Goal: Transaction & Acquisition: Purchase product/service

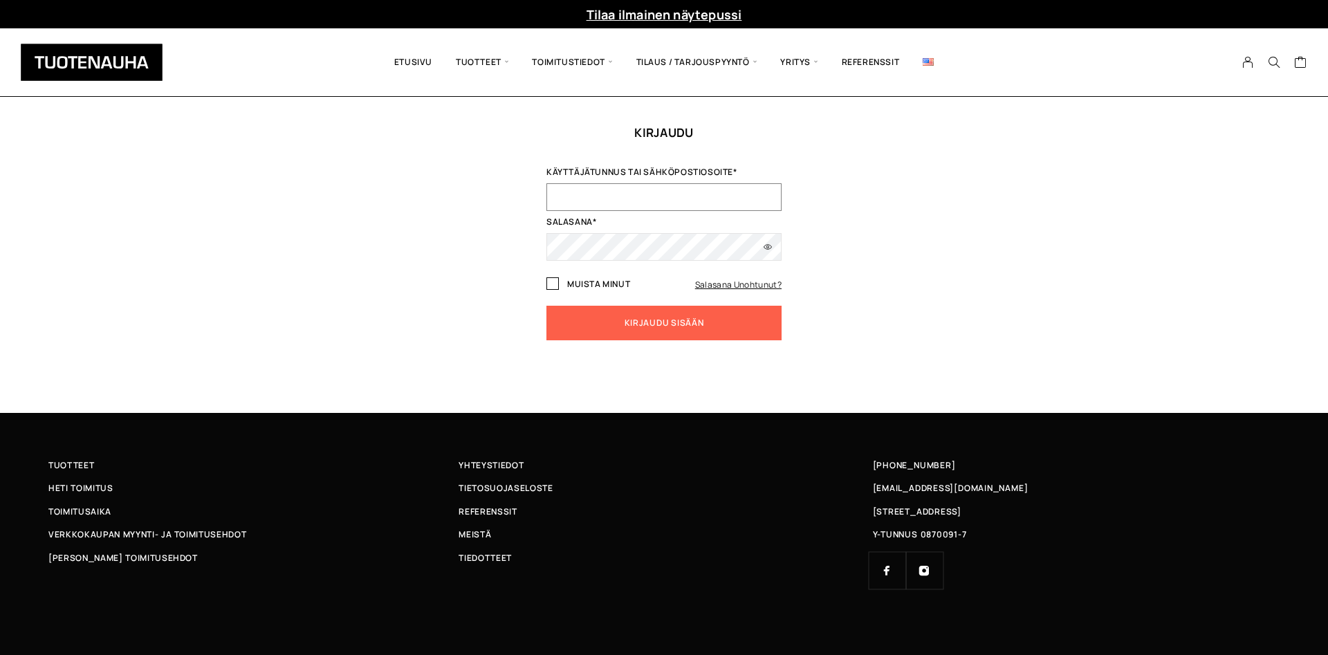
click at [643, 190] on input "Käyttäjätunnus tai sähköpostiosoite *" at bounding box center [664, 197] width 235 height 28
type input "asmo.saastammoinen@gmail.com"
click at [560, 285] on label "Muista minut" at bounding box center [589, 284] width 84 height 11
click at [554, 284] on input "Muista minut" at bounding box center [553, 283] width 12 height 12
checkbox input "true"
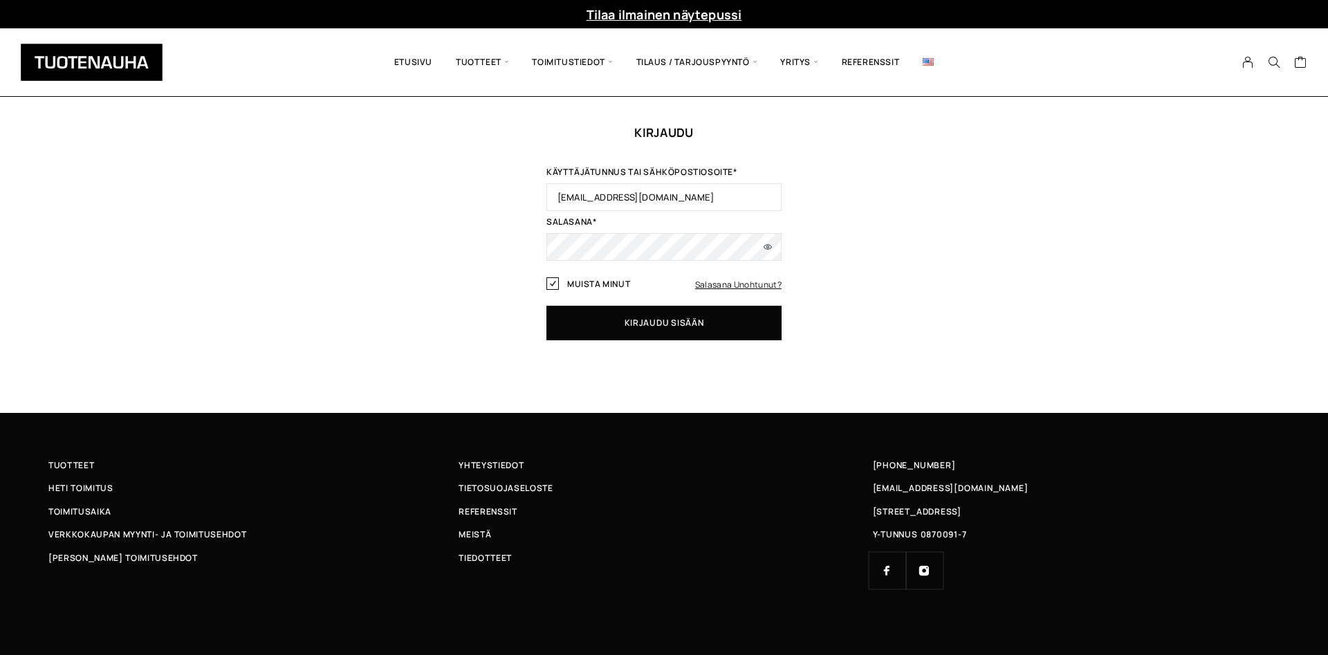
click at [589, 314] on button "Kirjaudu sisään" at bounding box center [664, 323] width 235 height 35
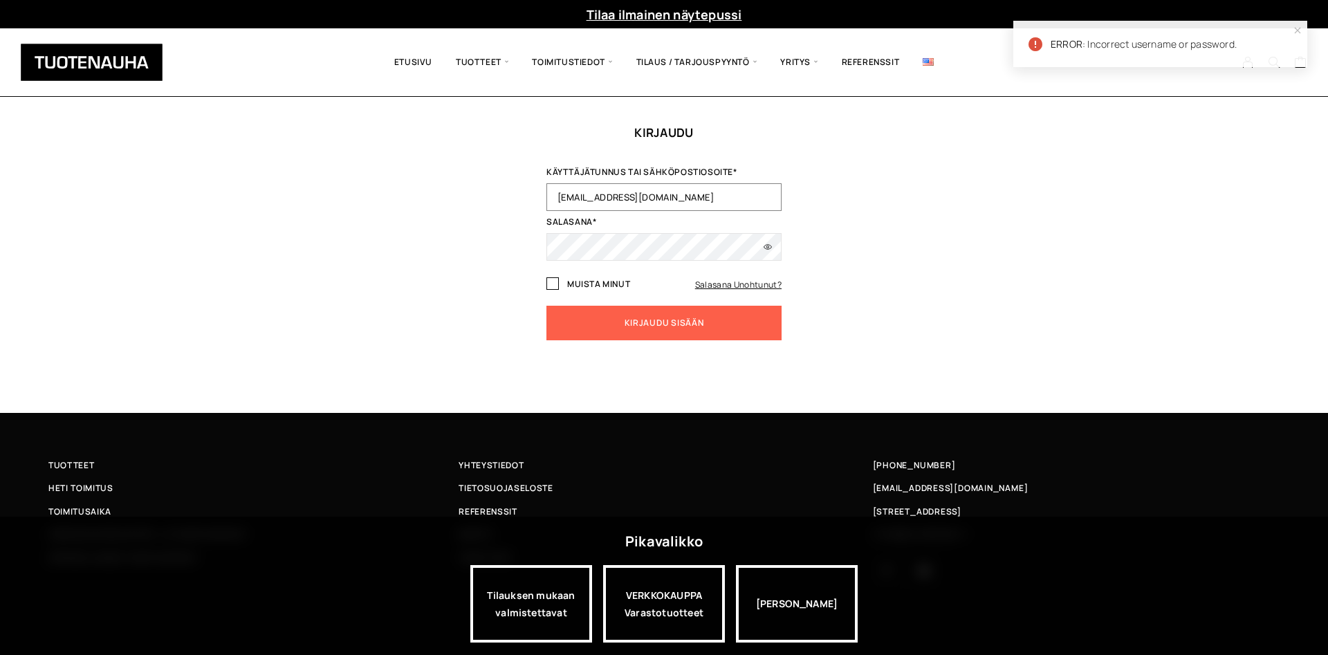
drag, startPoint x: 579, startPoint y: 200, endPoint x: 556, endPoint y: 203, distance: 23.7
click at [556, 203] on input "asmo.saastammoinen@gmail.com" at bounding box center [664, 197] width 235 height 28
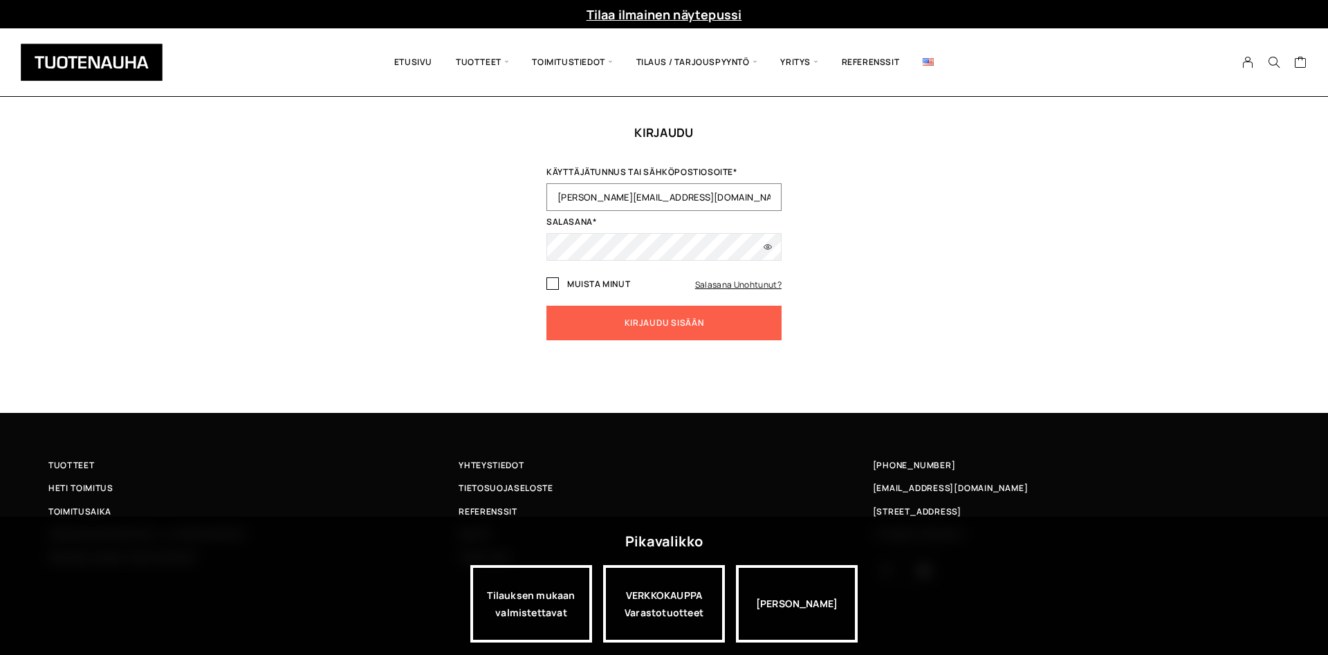
type input "anna.saastammoinen@gmail.com"
click at [755, 246] on button "Näytä salasana" at bounding box center [768, 247] width 28 height 28
click at [554, 285] on input "Muista minut" at bounding box center [553, 283] width 12 height 12
checkbox input "true"
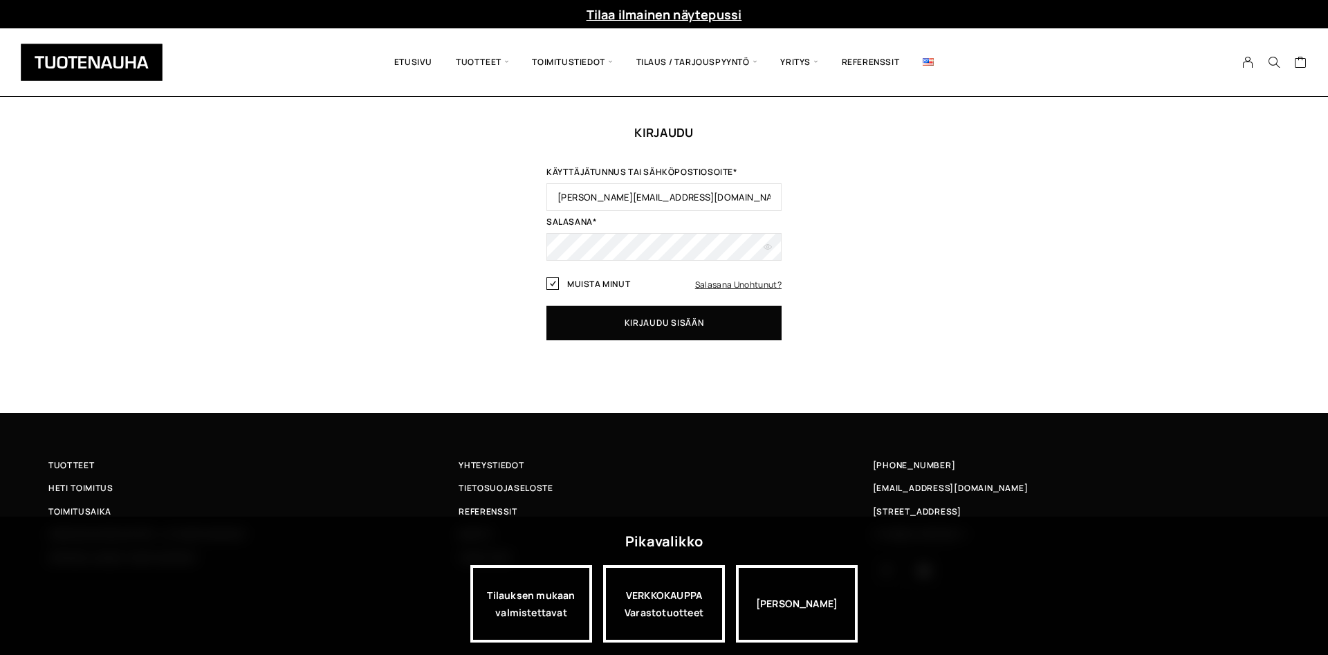
click at [609, 316] on button "Kirjaudu sisään" at bounding box center [664, 323] width 235 height 35
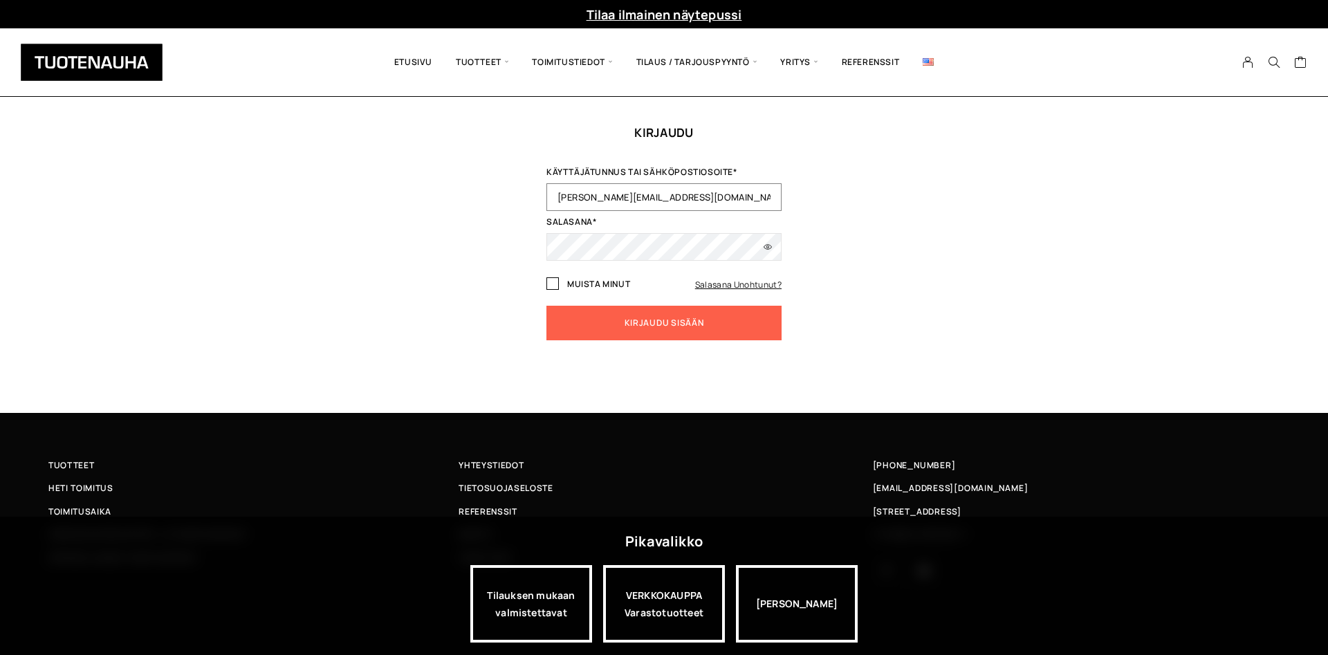
click at [653, 203] on input "anna.saastammoinen@gmail.com" at bounding box center [664, 197] width 235 height 28
type input "anna.saastammoinen.design@gmail.com"
click at [770, 244] on button "Näytä salasana" at bounding box center [768, 247] width 28 height 28
click at [555, 286] on input "Muista minut" at bounding box center [553, 283] width 12 height 12
checkbox input "true"
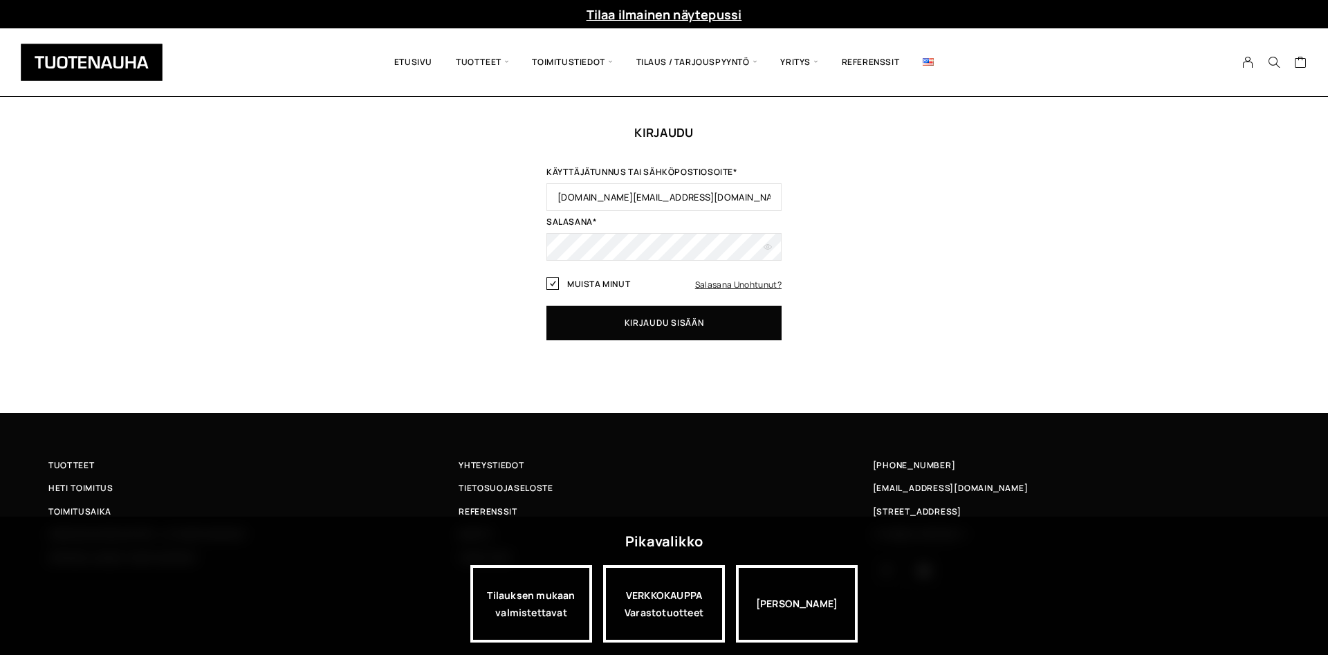
click at [672, 326] on button "Kirjaudu sisään" at bounding box center [664, 323] width 235 height 35
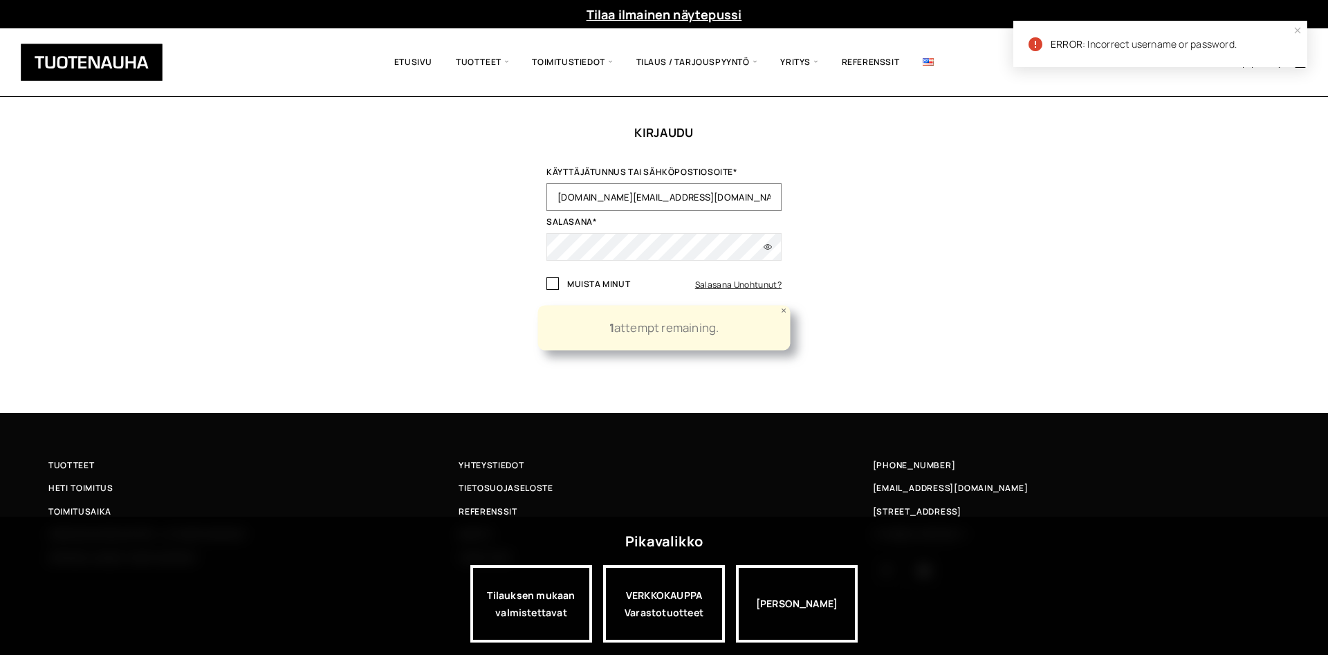
click at [583, 200] on input "anna.saastammoinen.design@gmail.com" at bounding box center [664, 197] width 235 height 28
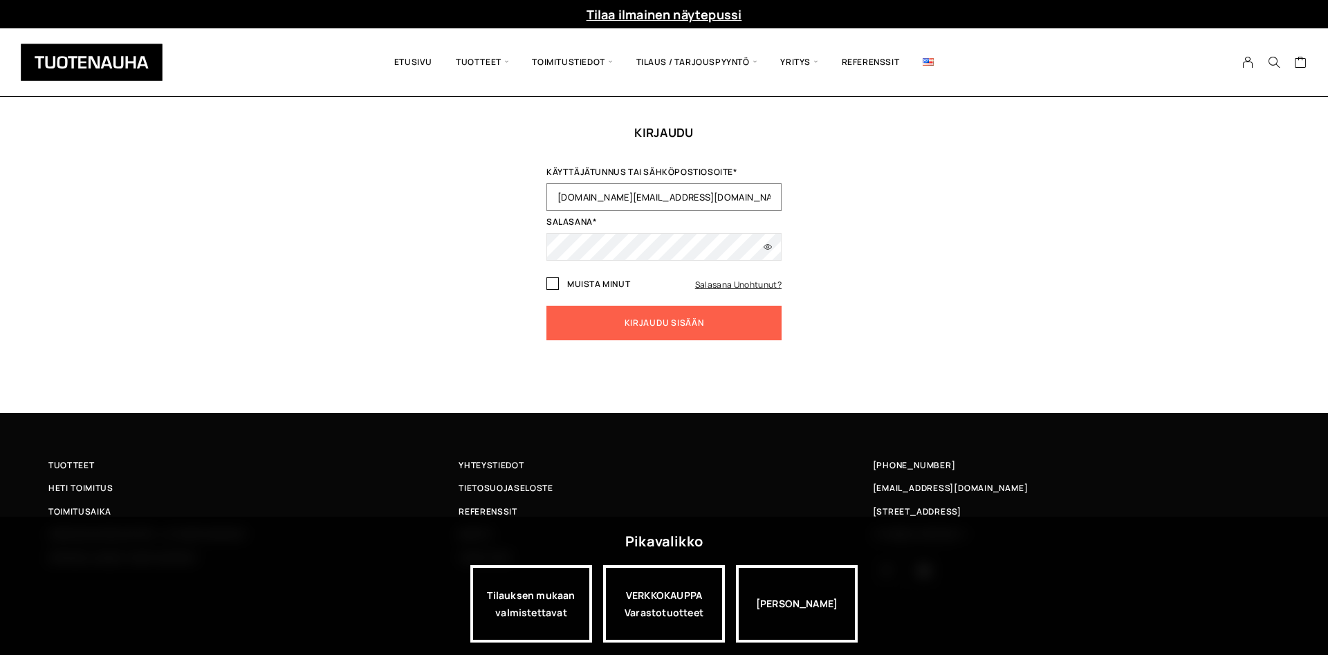
type input "annasaastammoinen.design@gmail.com"
click at [770, 249] on button "Näytä salasana" at bounding box center [768, 247] width 28 height 28
click at [556, 288] on input "Muista minut" at bounding box center [553, 283] width 12 height 12
checkbox input "true"
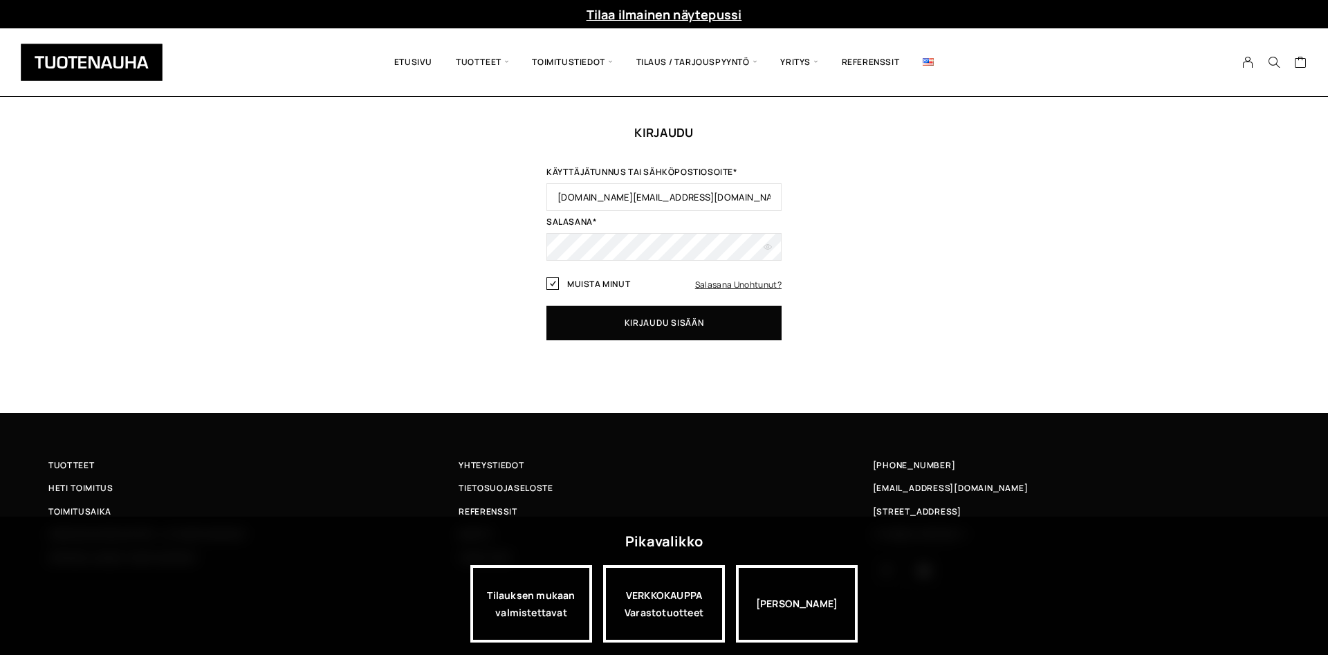
click at [625, 317] on button "Kirjaudu sisään" at bounding box center [664, 323] width 235 height 35
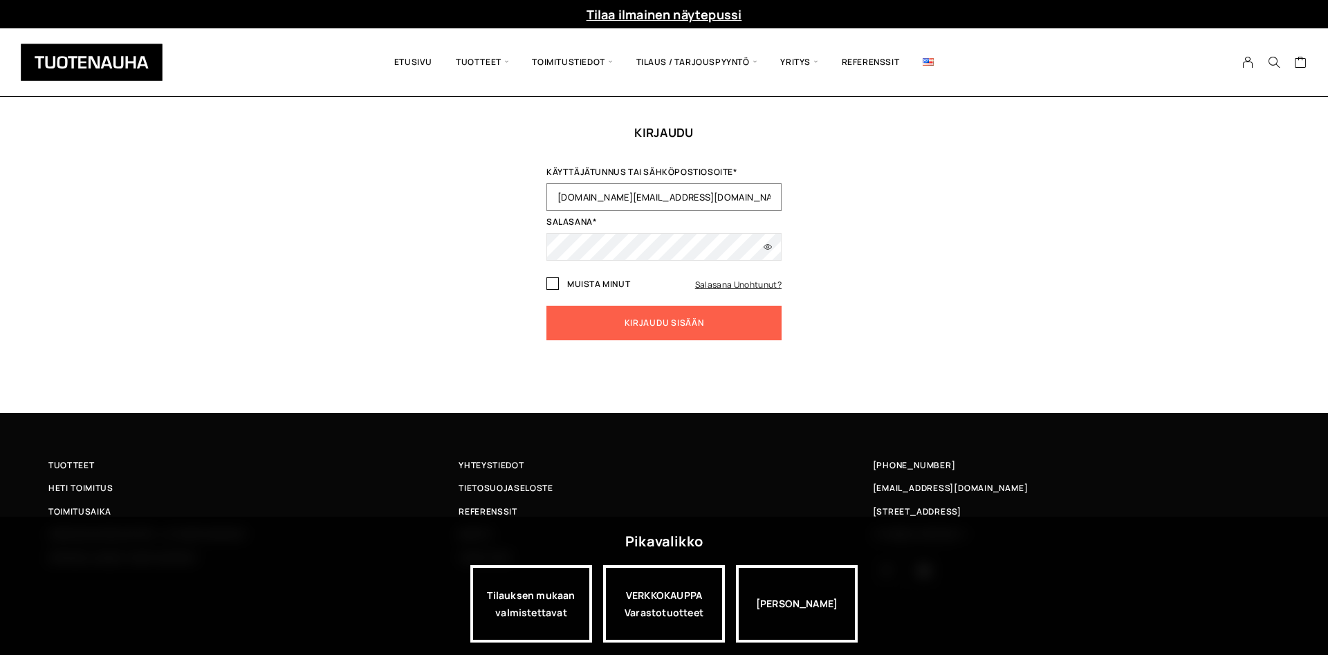
click at [625, 199] on input "annasaastammoinen.design@gmail.com" at bounding box center [664, 197] width 235 height 28
click at [762, 250] on button "Näytä salasana" at bounding box center [768, 247] width 28 height 28
drag, startPoint x: 744, startPoint y: 201, endPoint x: 536, endPoint y: 204, distance: 207.6
click at [547, 204] on input "[DOMAIN_NAME][EMAIL_ADDRESS][DOMAIN_NAME]" at bounding box center [664, 197] width 235 height 28
type input "[DOMAIN_NAME][EMAIL_ADDRESS][DOMAIN_NAME]"
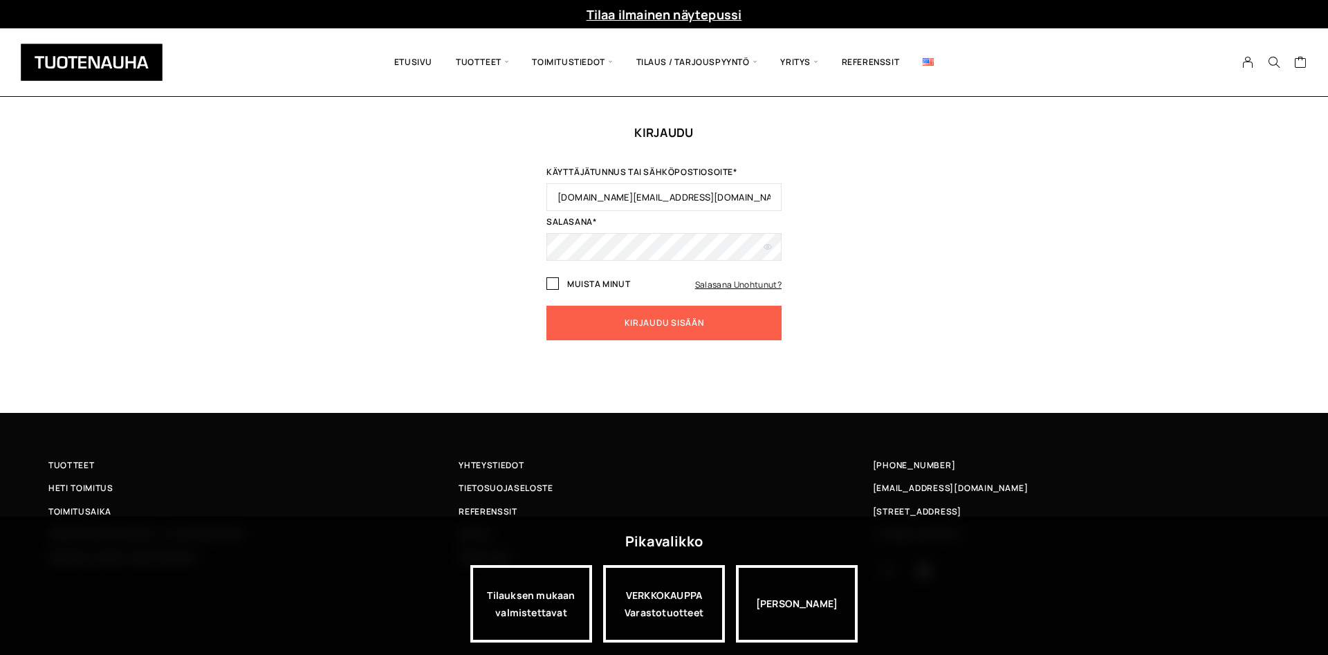
click at [554, 283] on input "Muista minut" at bounding box center [553, 283] width 12 height 12
checkbox input "true"
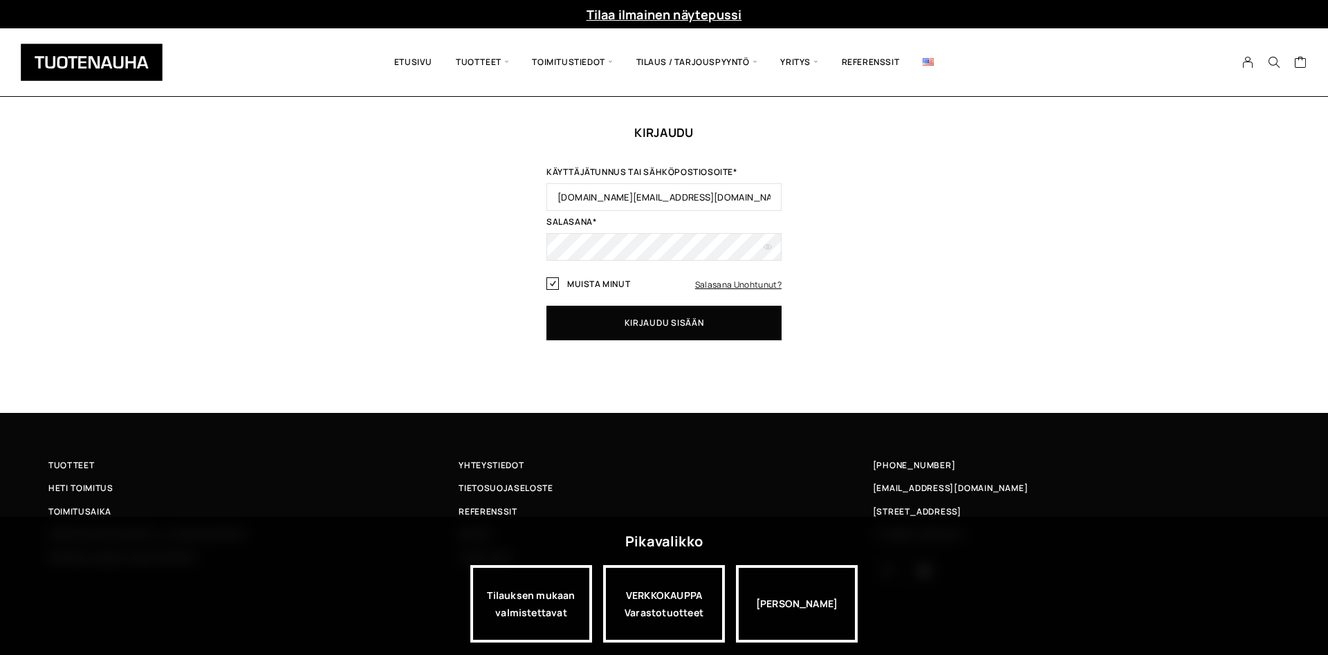
click at [679, 331] on button "Kirjaudu sisään" at bounding box center [664, 323] width 235 height 35
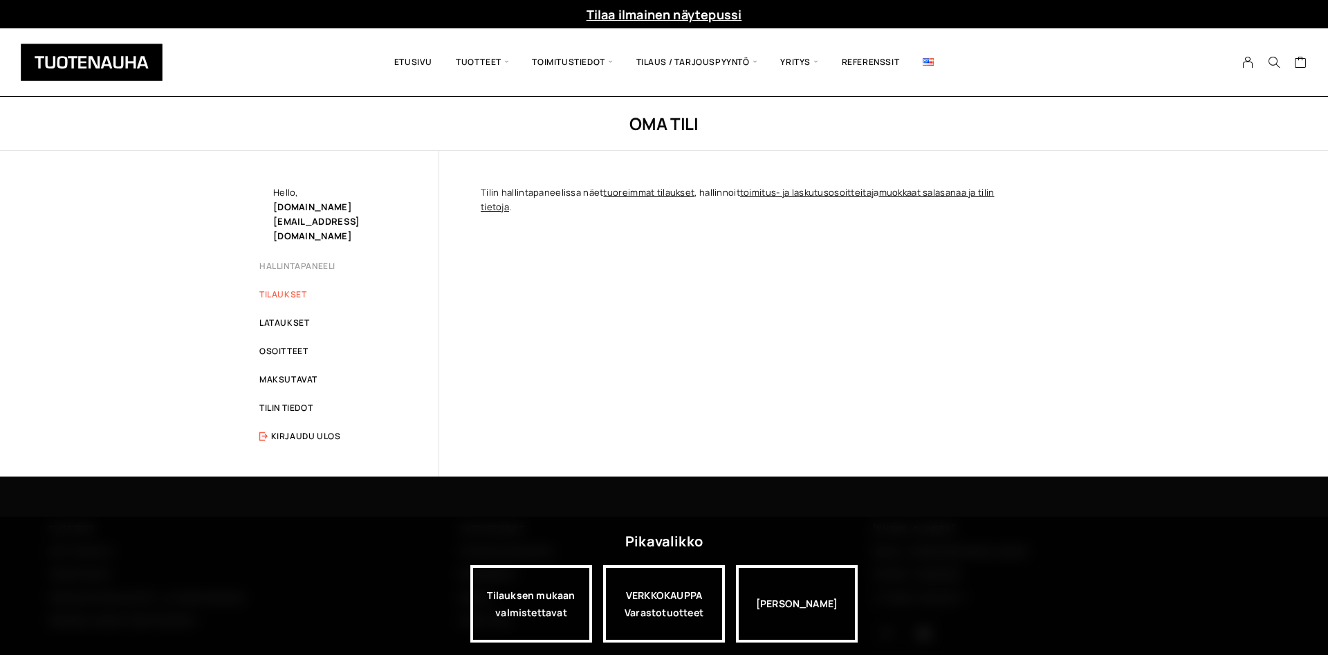
click at [292, 288] on link "Tilaukset" at bounding box center [282, 294] width 47 height 12
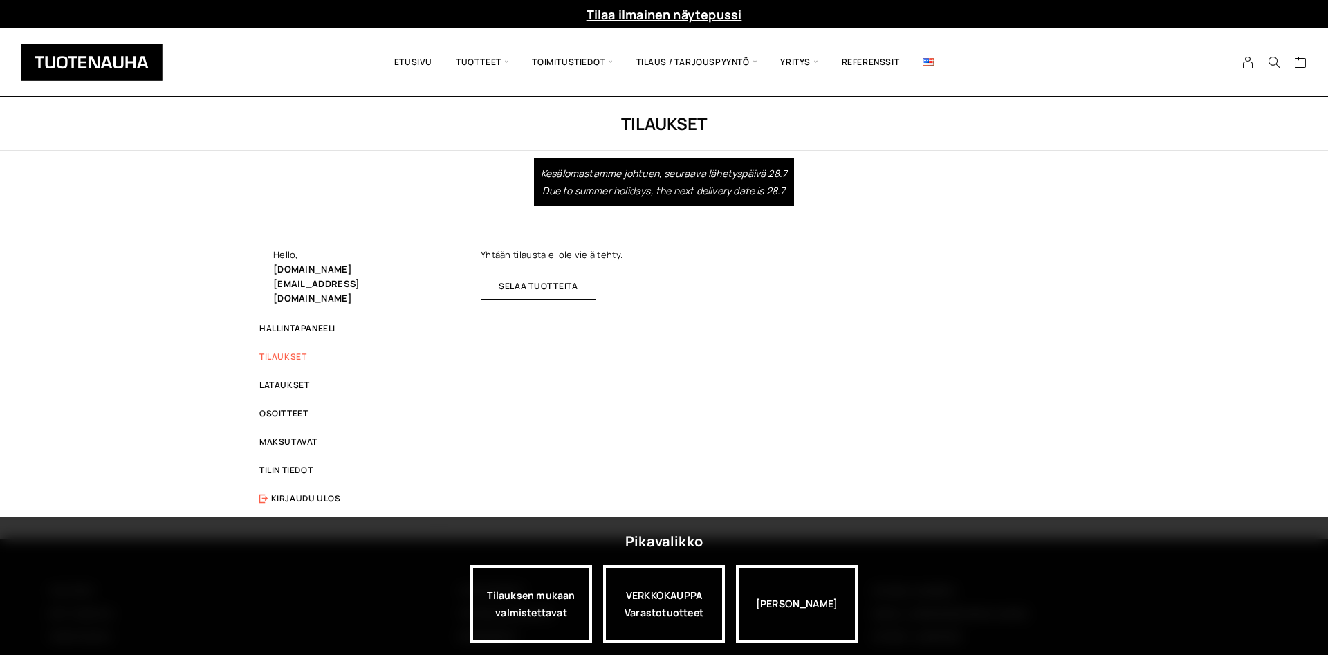
click at [286, 351] on link "Tilaukset" at bounding box center [282, 357] width 47 height 12
click at [282, 407] on link "Osoitteet" at bounding box center [283, 413] width 48 height 12
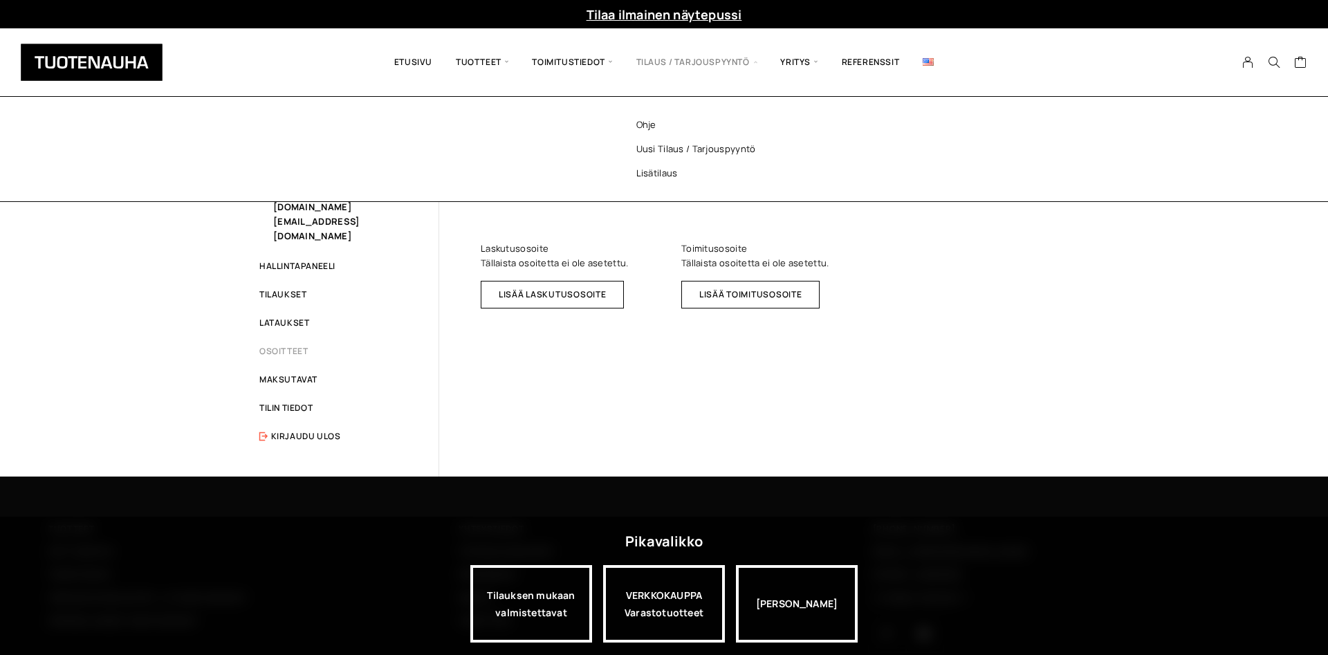
click at [699, 60] on span "Tilaus / Tarjouspyyntö" at bounding box center [697, 62] width 145 height 47
click at [729, 150] on link "Uusi tilaus / tarjouspyyntö" at bounding box center [714, 149] width 201 height 24
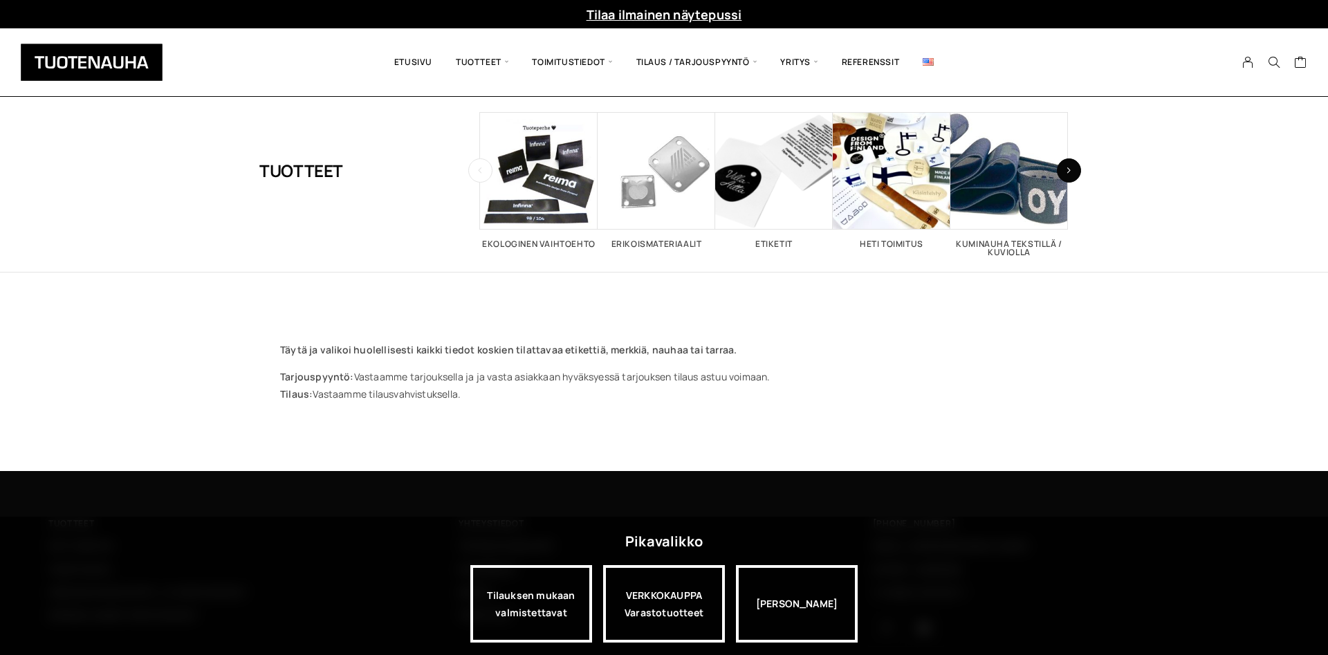
click at [1071, 163] on button "button" at bounding box center [1069, 170] width 24 height 24
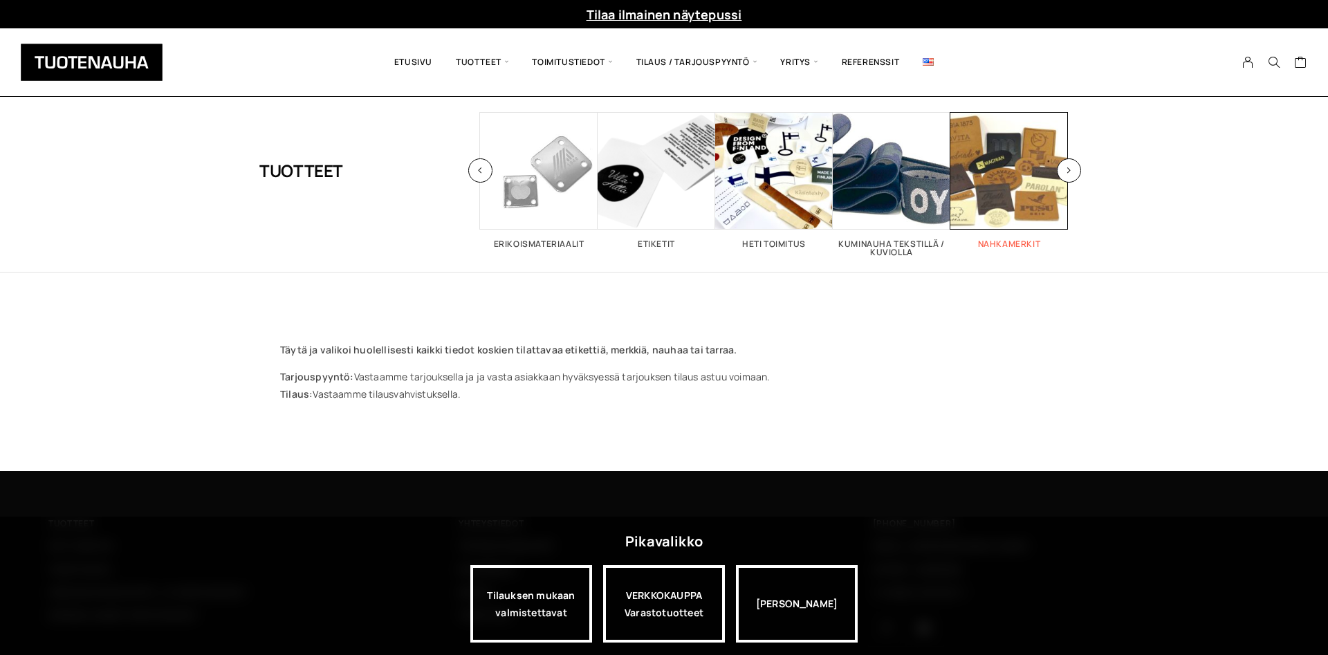
click at [1037, 171] on span "Visit product category Nahkamerkit" at bounding box center [1010, 171] width 118 height 118
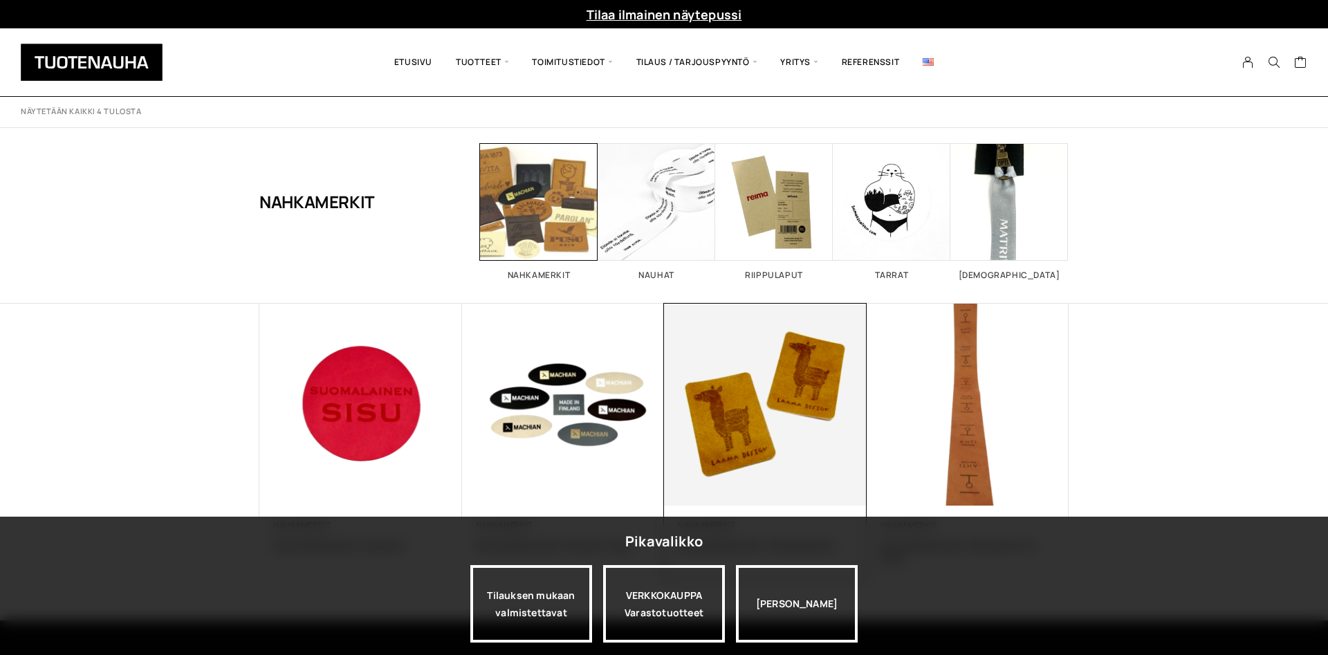
click at [751, 402] on img at bounding box center [765, 404] width 212 height 212
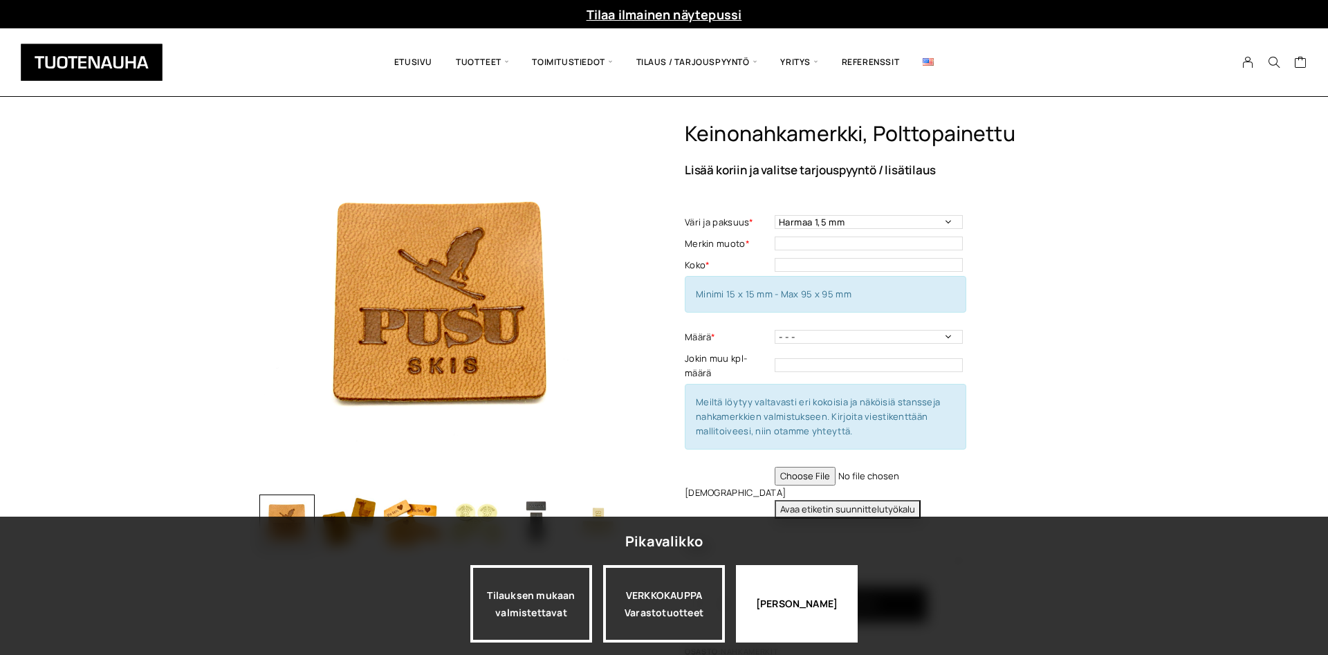
click at [796, 610] on div "[PERSON_NAME]" at bounding box center [797, 603] width 122 height 77
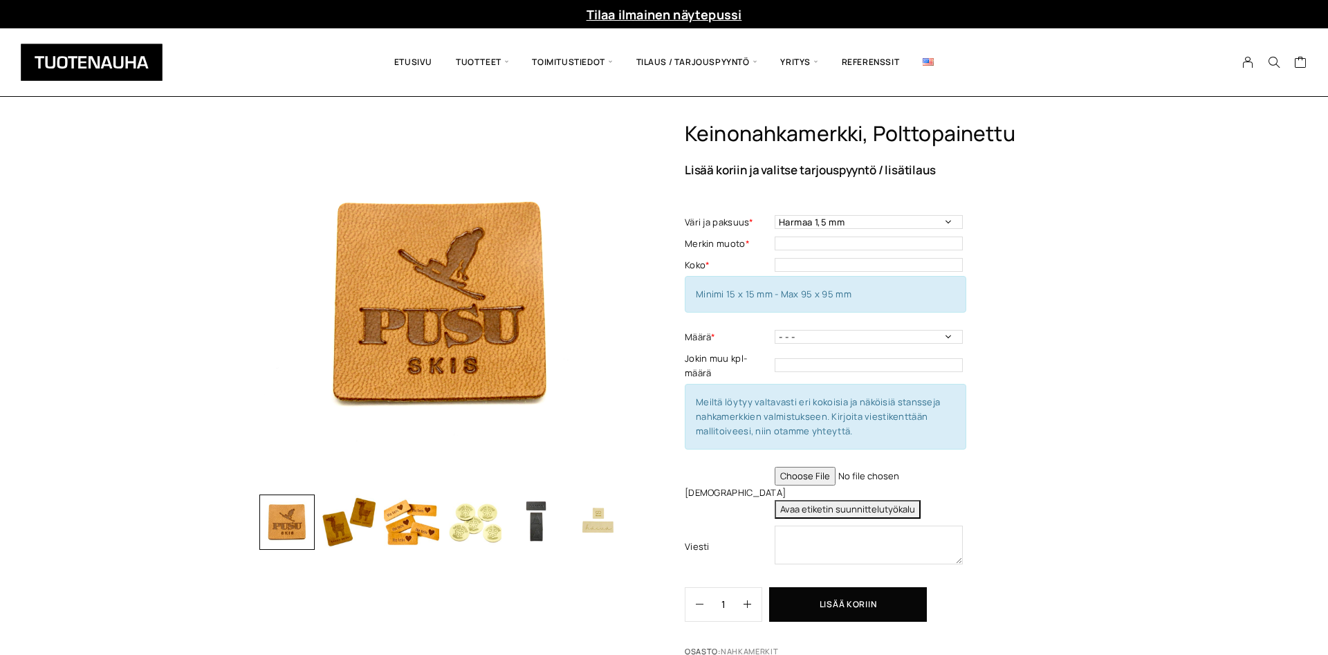
click at [828, 506] on button "Avaa etiketin suunnittelutyökalu" at bounding box center [848, 509] width 146 height 19
click at [822, 246] on input "text" at bounding box center [869, 244] width 188 height 14
click at [820, 267] on input "text" at bounding box center [869, 265] width 188 height 14
click at [832, 506] on button "Avaa etiketin suunnittelutyökalu" at bounding box center [848, 509] width 146 height 19
click at [849, 249] on input "text" at bounding box center [869, 244] width 188 height 14
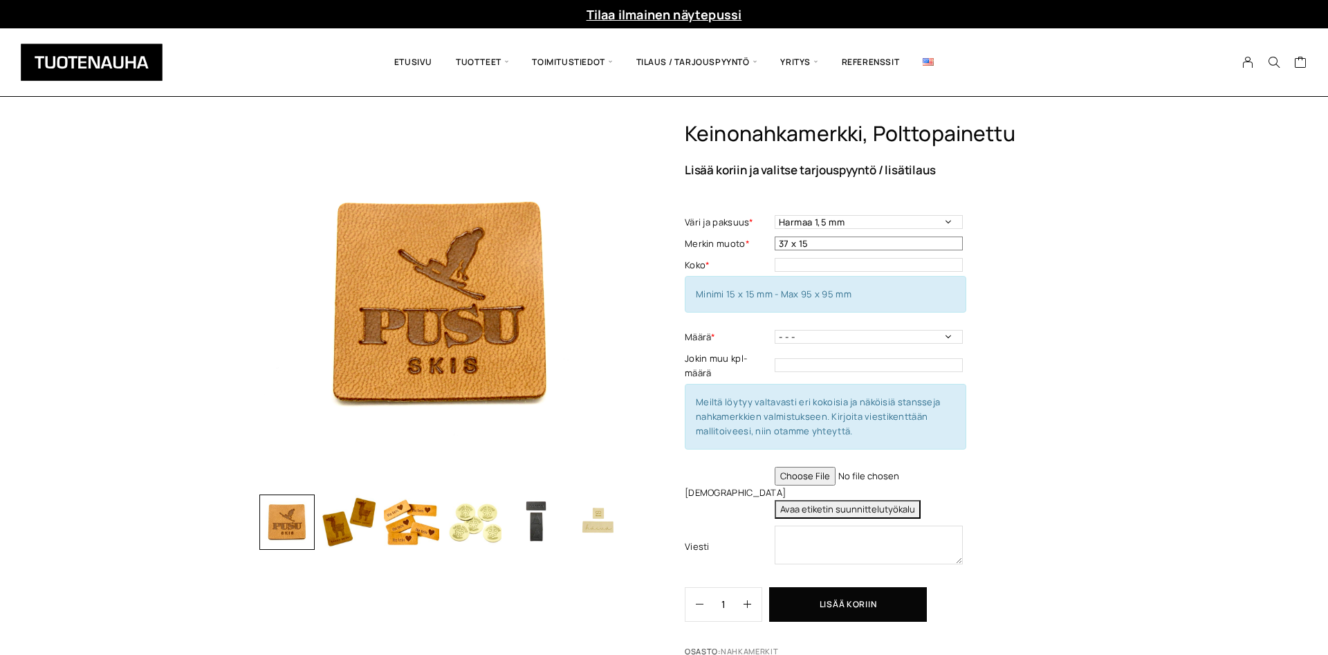
type input "37 x 15"
click at [775, 330] on select "- - - 50 kpl 100 kpl 200 kpl 300 kpl 400 kpl" at bounding box center [869, 337] width 188 height 14
select select "200 kpl"
click option "200 kpl" at bounding box center [0, 0] width 0 height 0
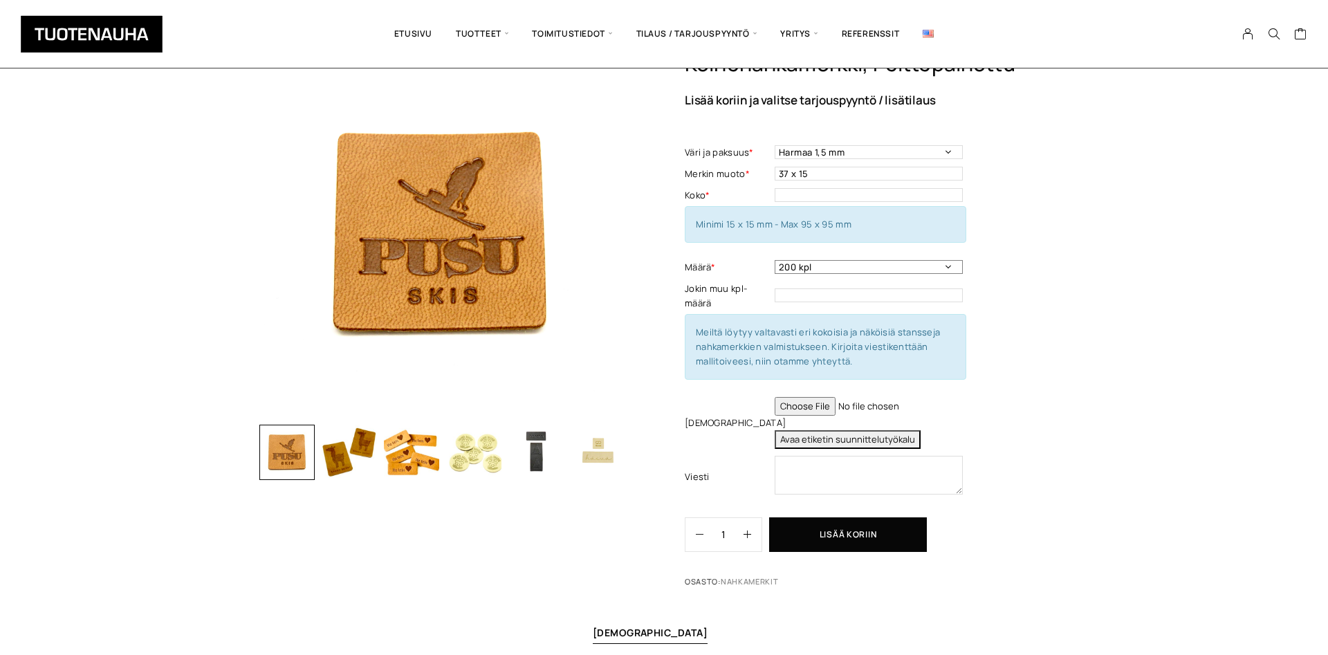
scroll to position [71, 0]
click at [855, 435] on button "Avaa etiketin suunnittelutyökalu" at bounding box center [848, 439] width 146 height 19
type textarea "Tuote: Keinonahkamerkki Materiaali: Keinonahan paksuus: 1,5 mm Koko: 38 x 15 mm…"
click at [587, 233] on button "button" at bounding box center [593, 233] width 24 height 24
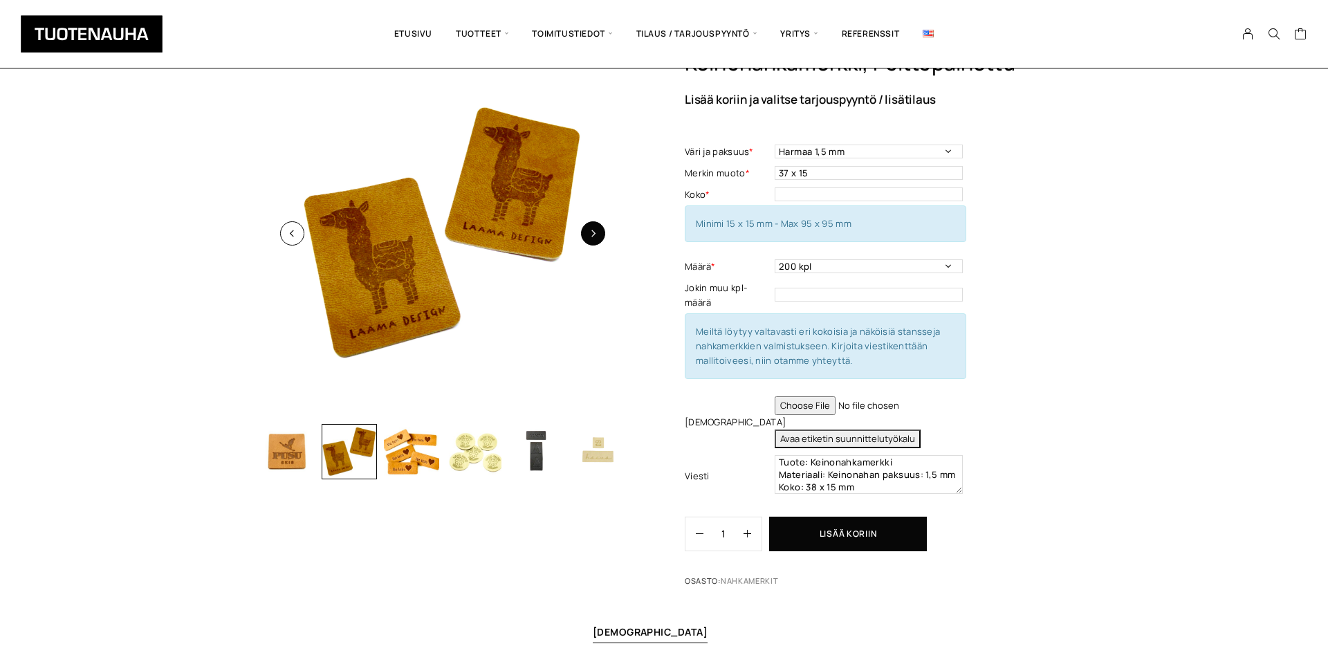
click at [587, 233] on button "button" at bounding box center [593, 233] width 24 height 24
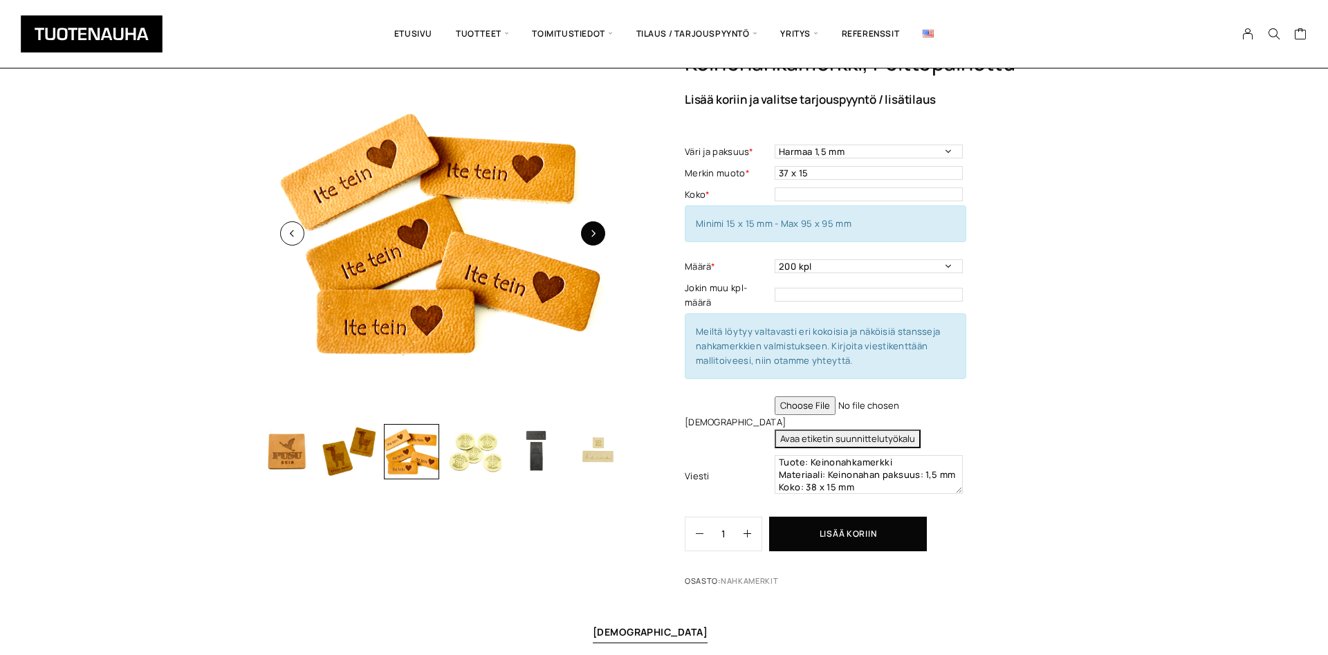
click at [587, 233] on button "button" at bounding box center [593, 233] width 24 height 24
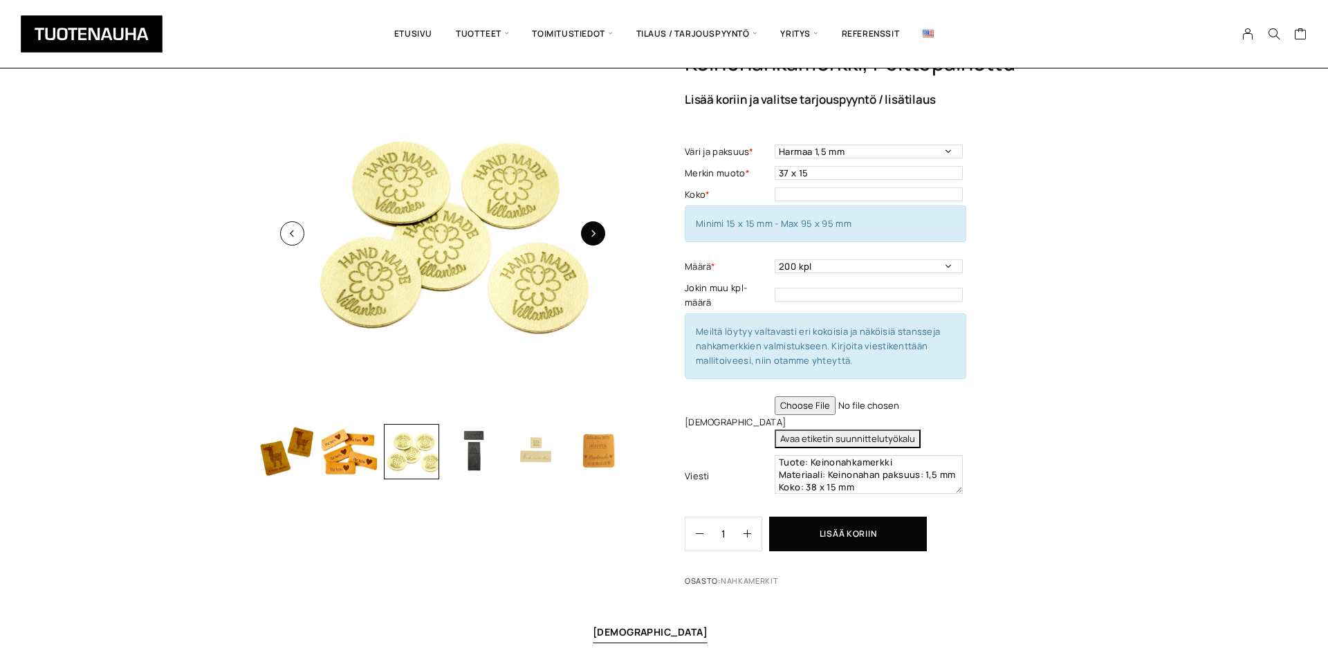
click at [587, 233] on button "button" at bounding box center [593, 233] width 24 height 24
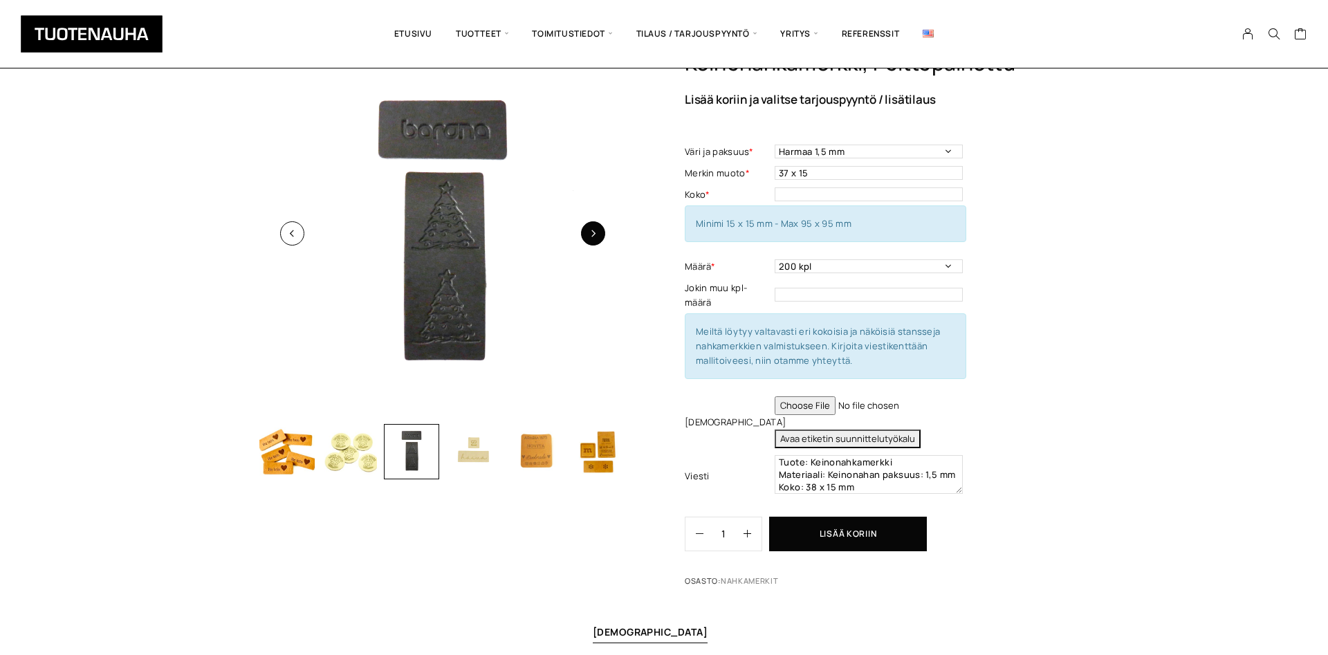
click at [587, 233] on button "button" at bounding box center [593, 233] width 24 height 24
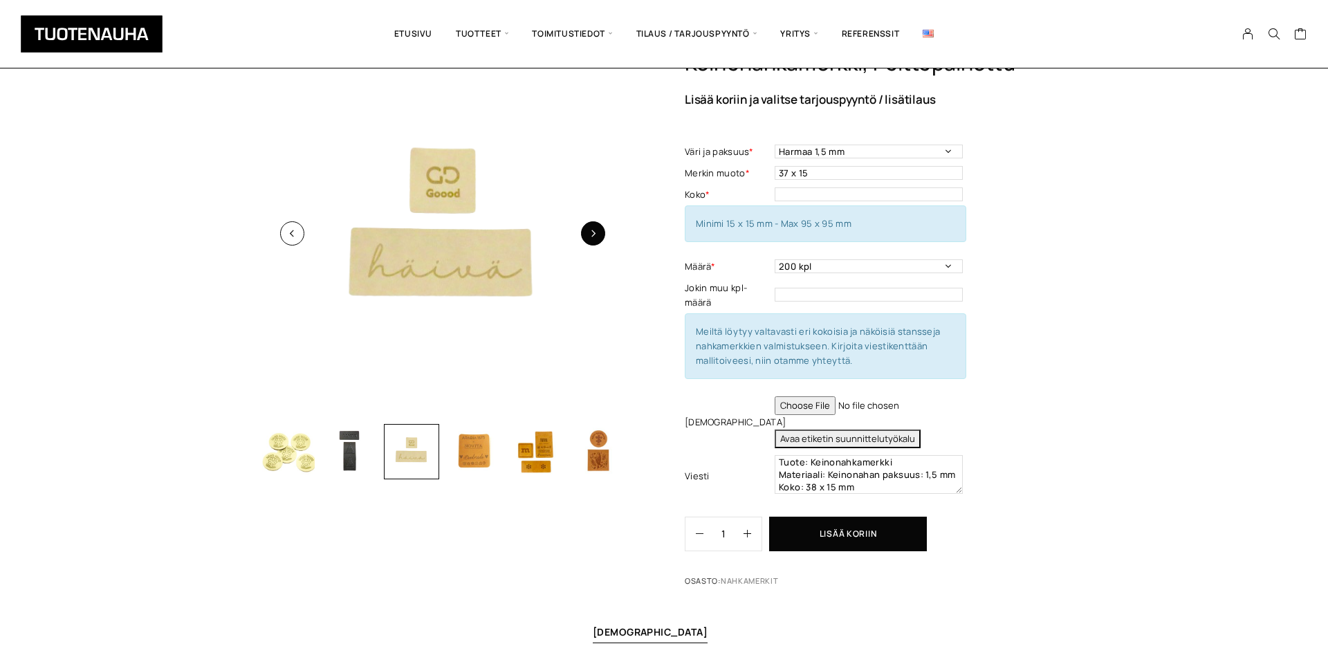
click at [600, 242] on button "button" at bounding box center [593, 233] width 24 height 24
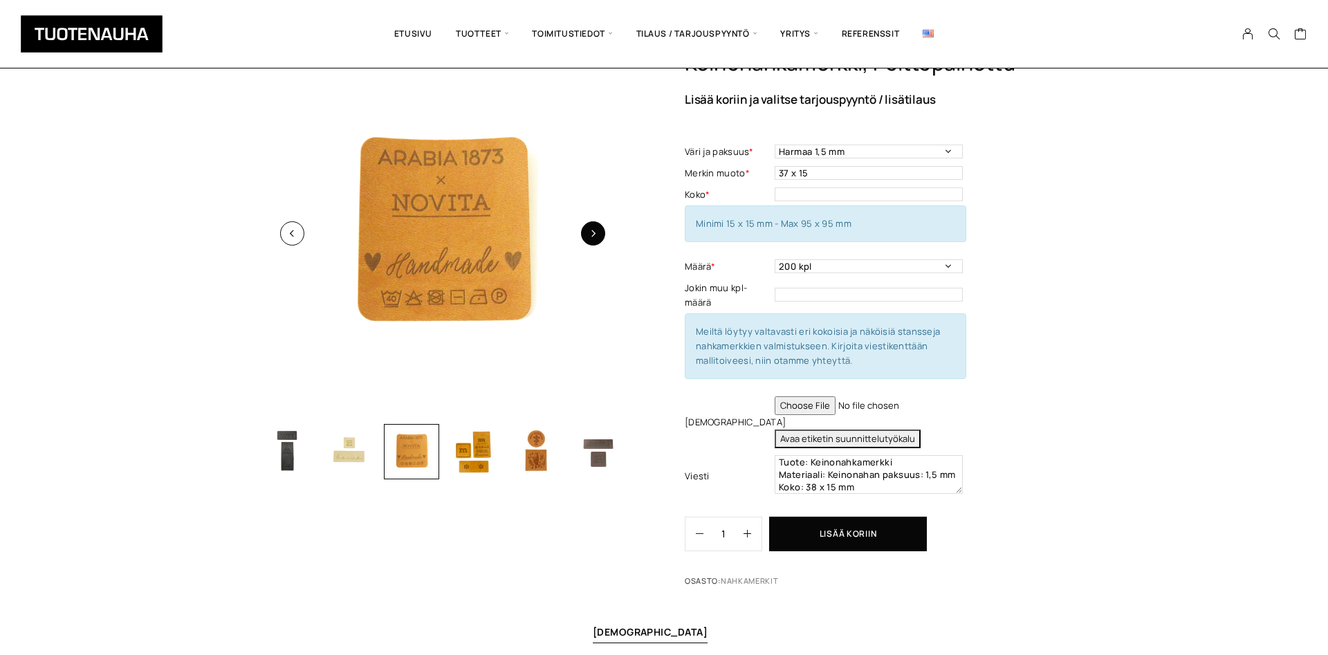
click at [600, 242] on button "button" at bounding box center [593, 233] width 24 height 24
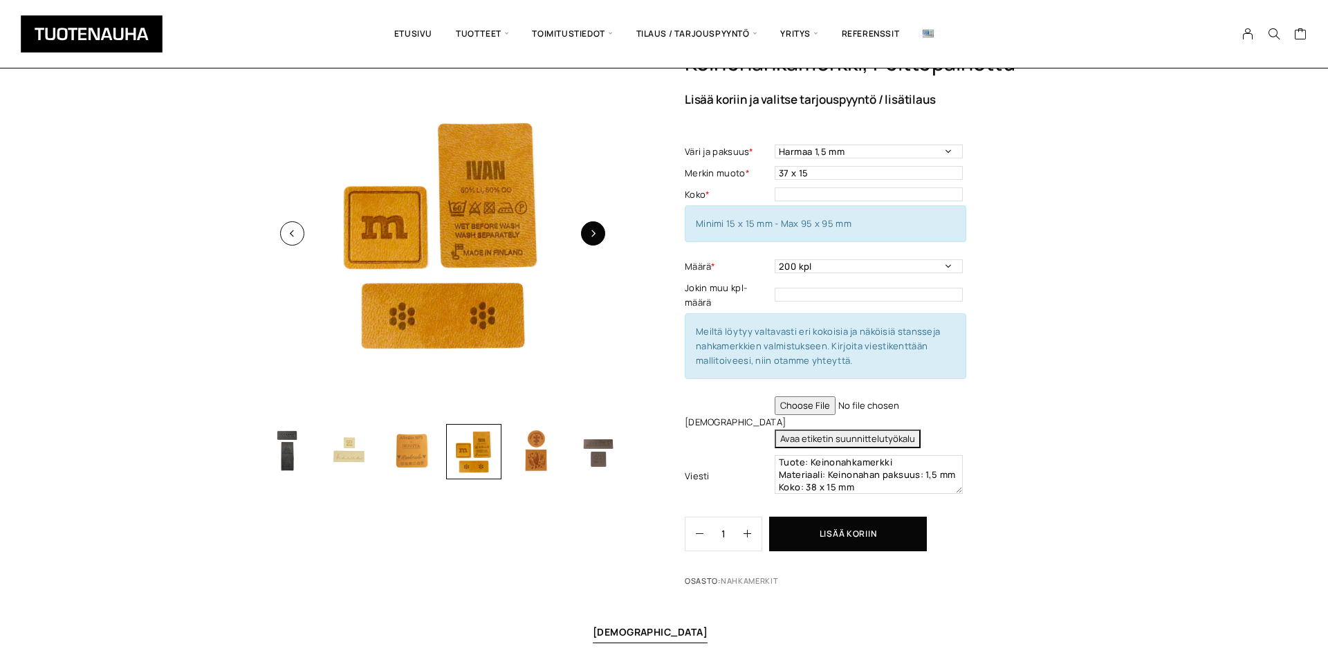
click at [600, 242] on button "button" at bounding box center [593, 233] width 24 height 24
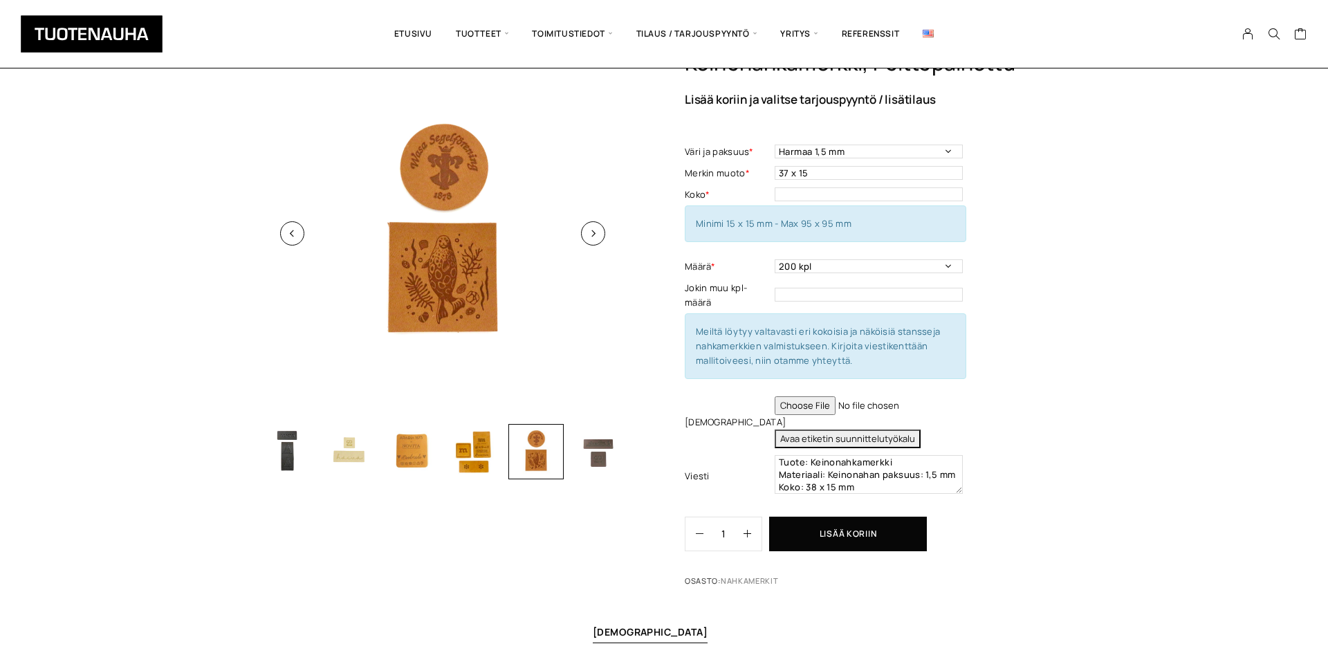
click at [456, 254] on img at bounding box center [442, 234] width 367 height 367
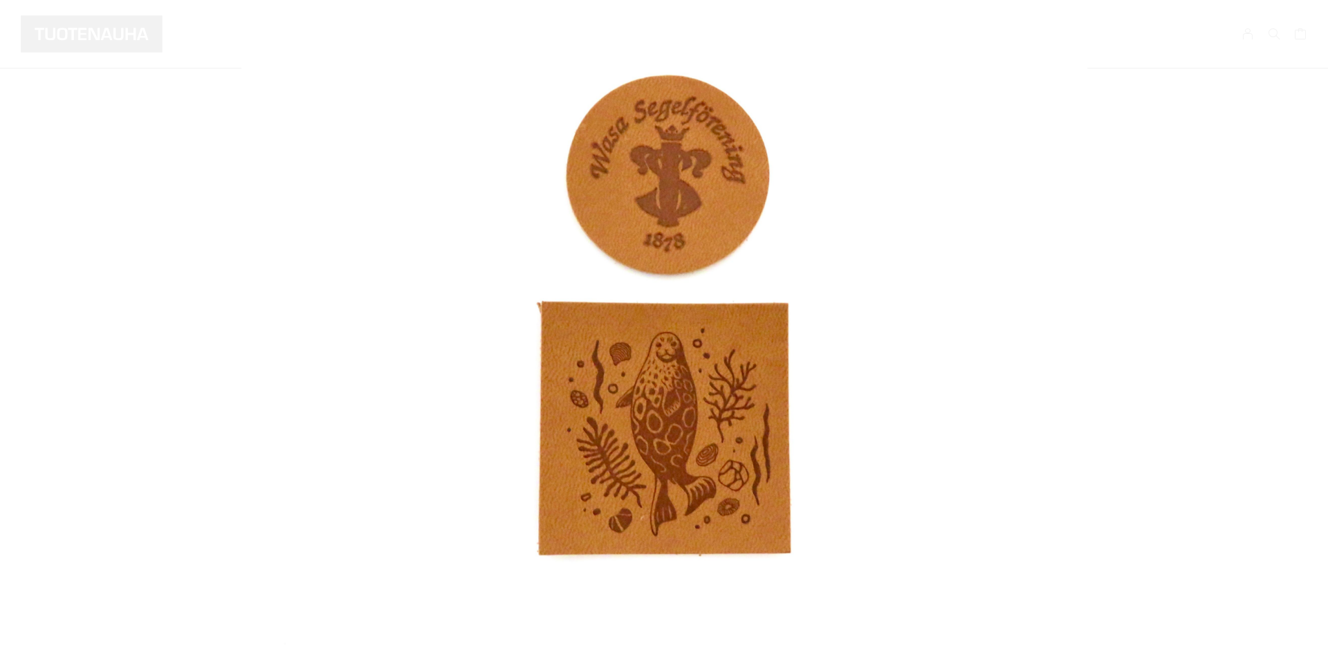
click at [1293, 331] on button at bounding box center [1290, 328] width 35 height 35
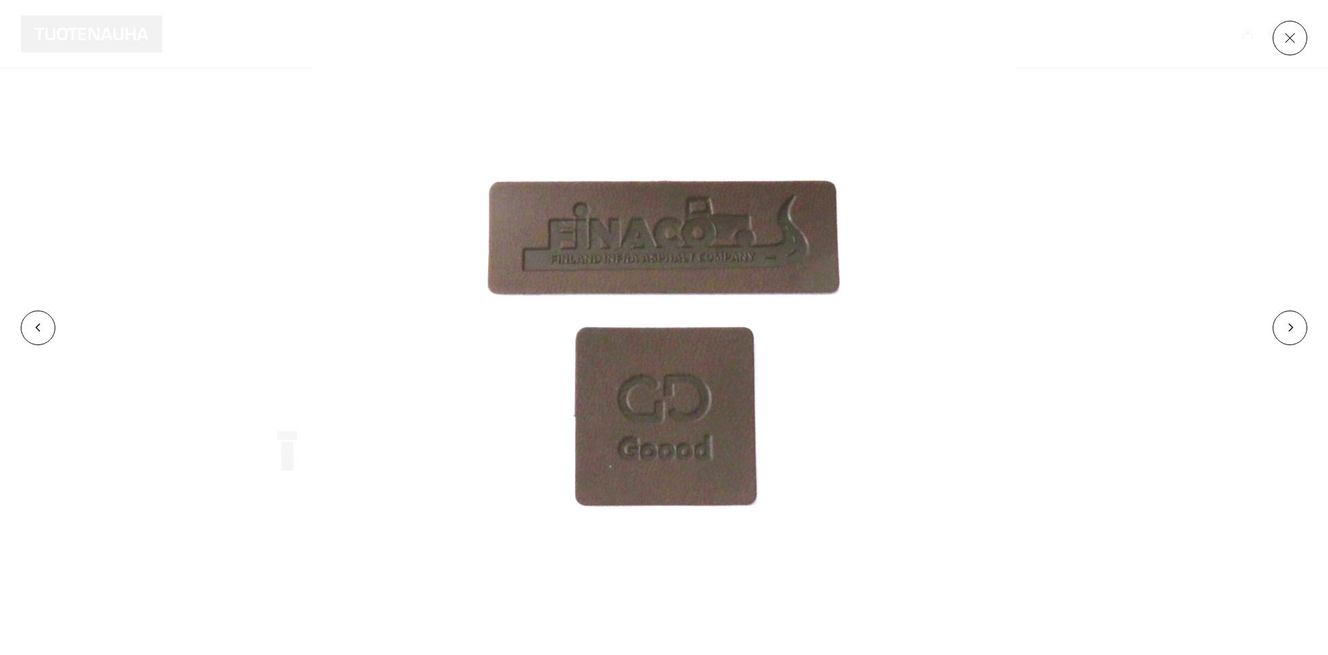
click at [569, 233] on img at bounding box center [663, 327] width 705 height 655
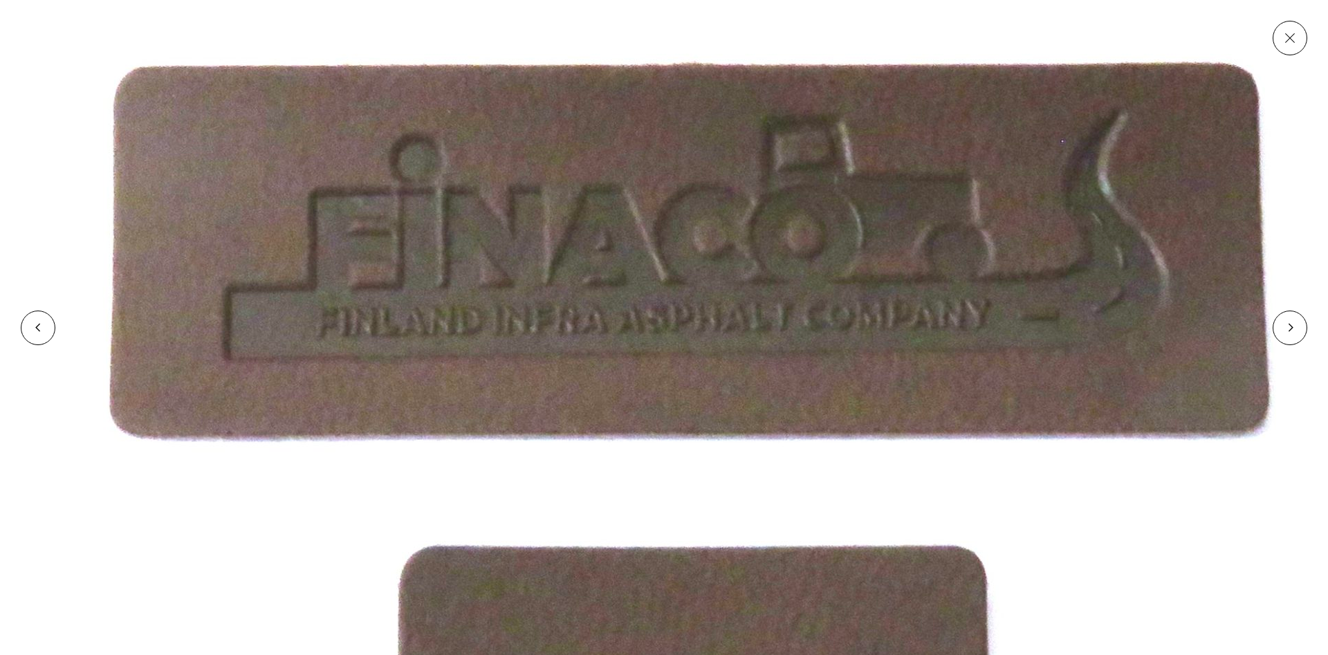
click at [1105, 354] on img at bounding box center [689, 547] width 2324 height 2160
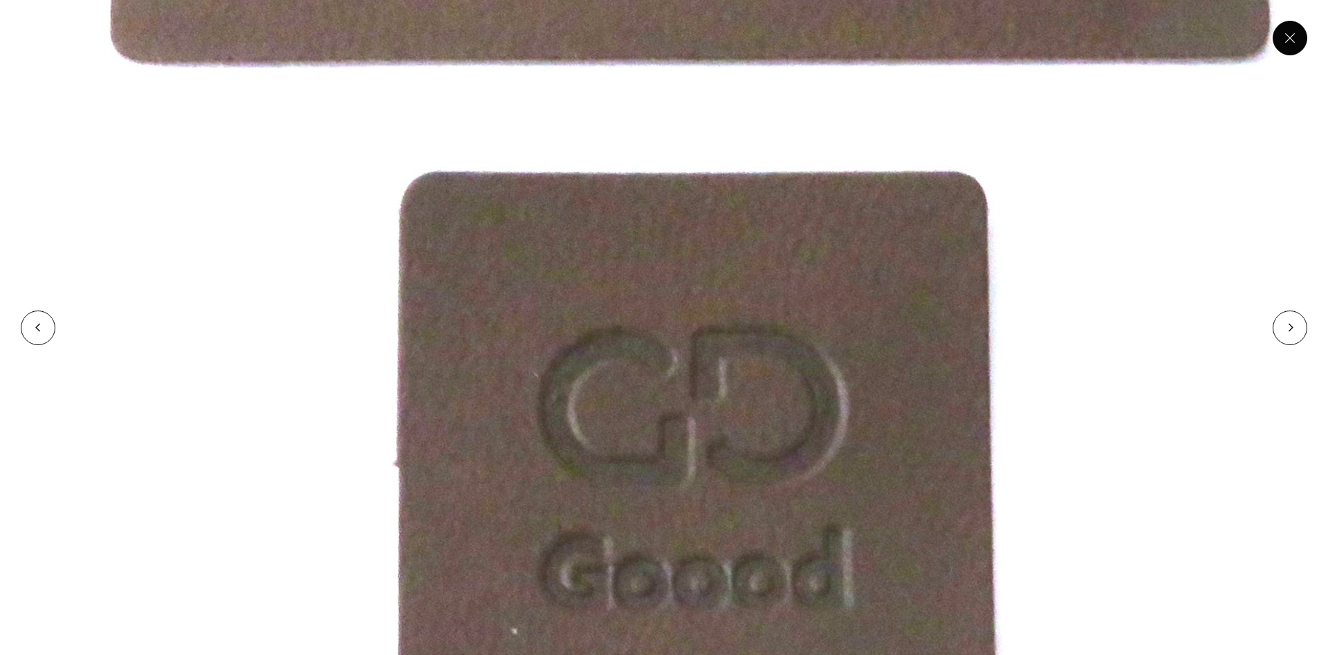
click at [1299, 37] on button at bounding box center [1290, 38] width 35 height 35
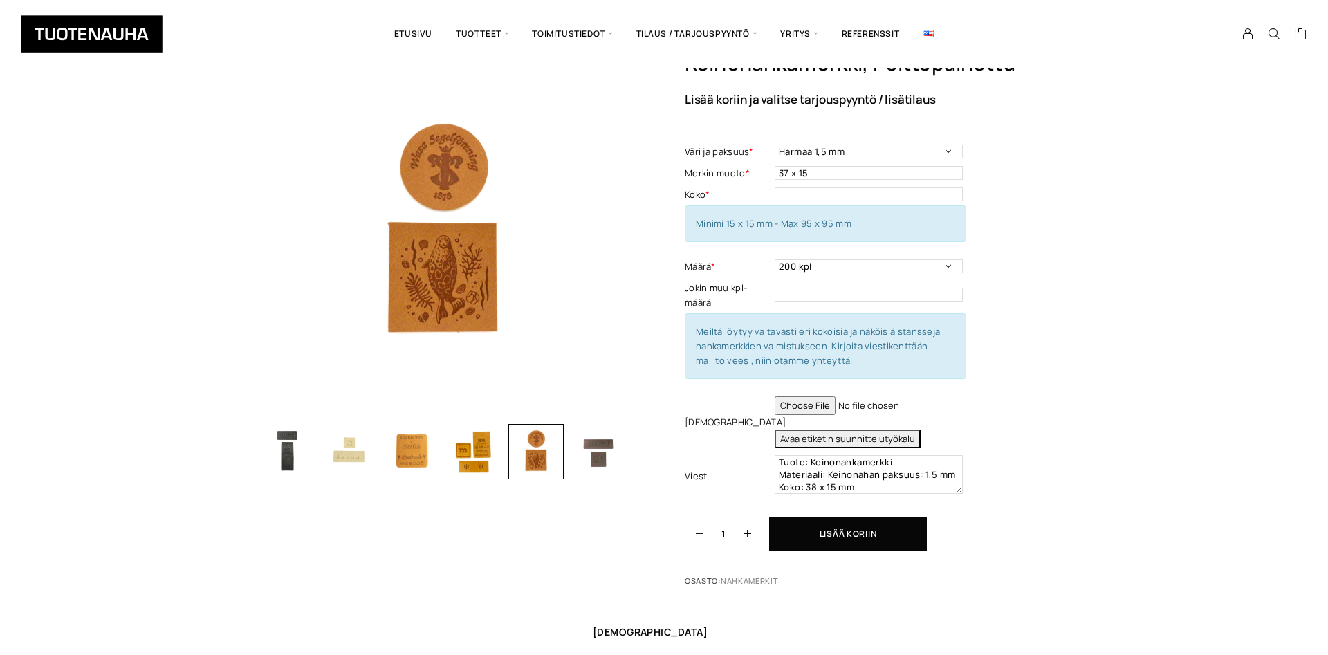
click at [596, 452] on img "button" at bounding box center [598, 451] width 55 height 55
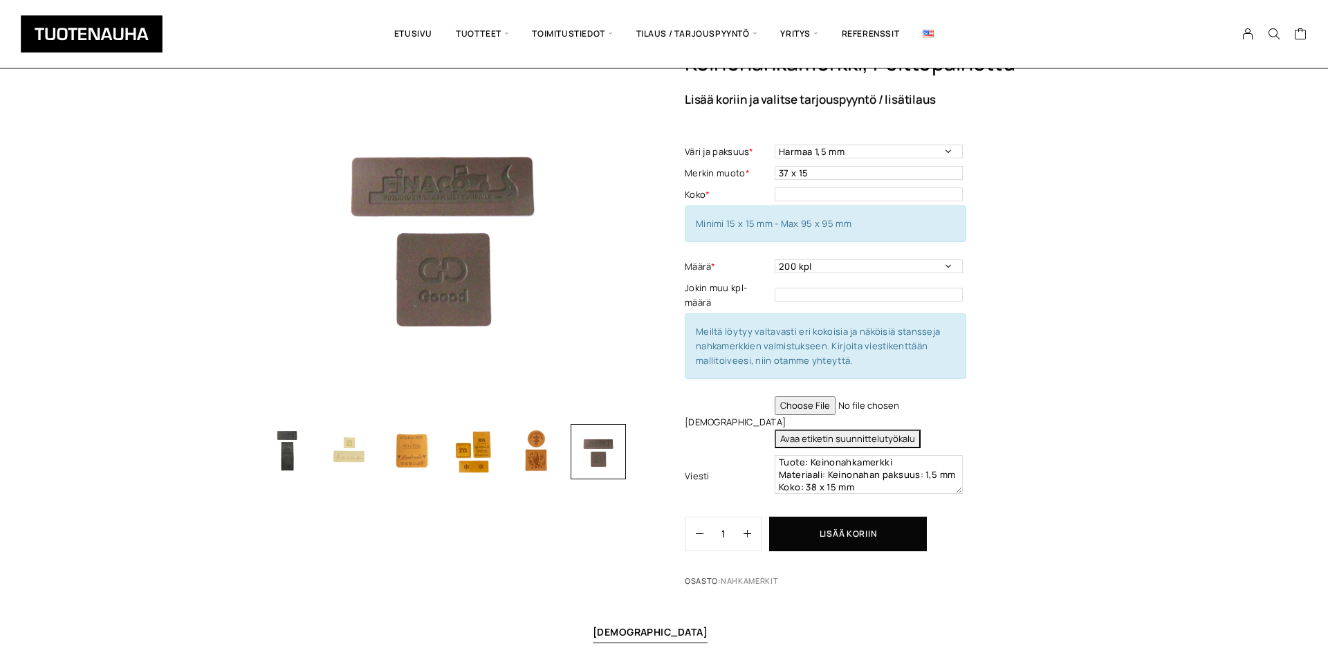
click at [536, 448] on img "button" at bounding box center [535, 451] width 55 height 55
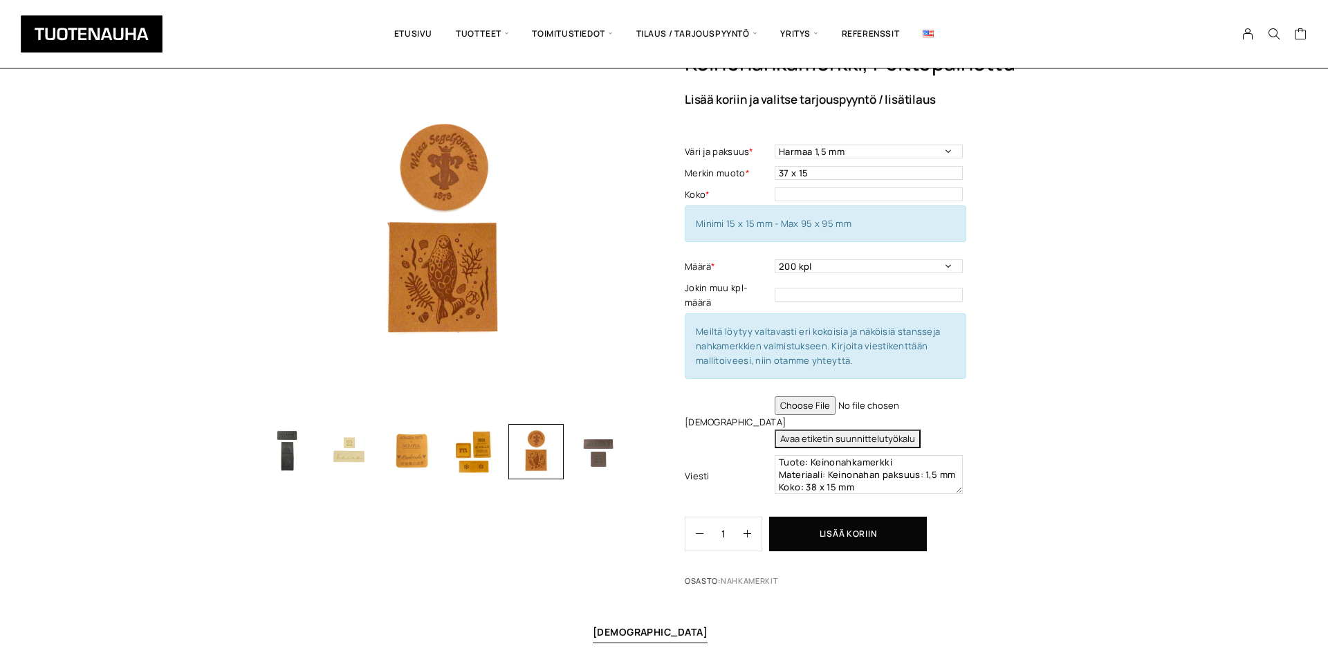
drag, startPoint x: 493, startPoint y: 454, endPoint x: 416, endPoint y: 456, distance: 76.1
click at [492, 454] on img "button" at bounding box center [473, 451] width 55 height 55
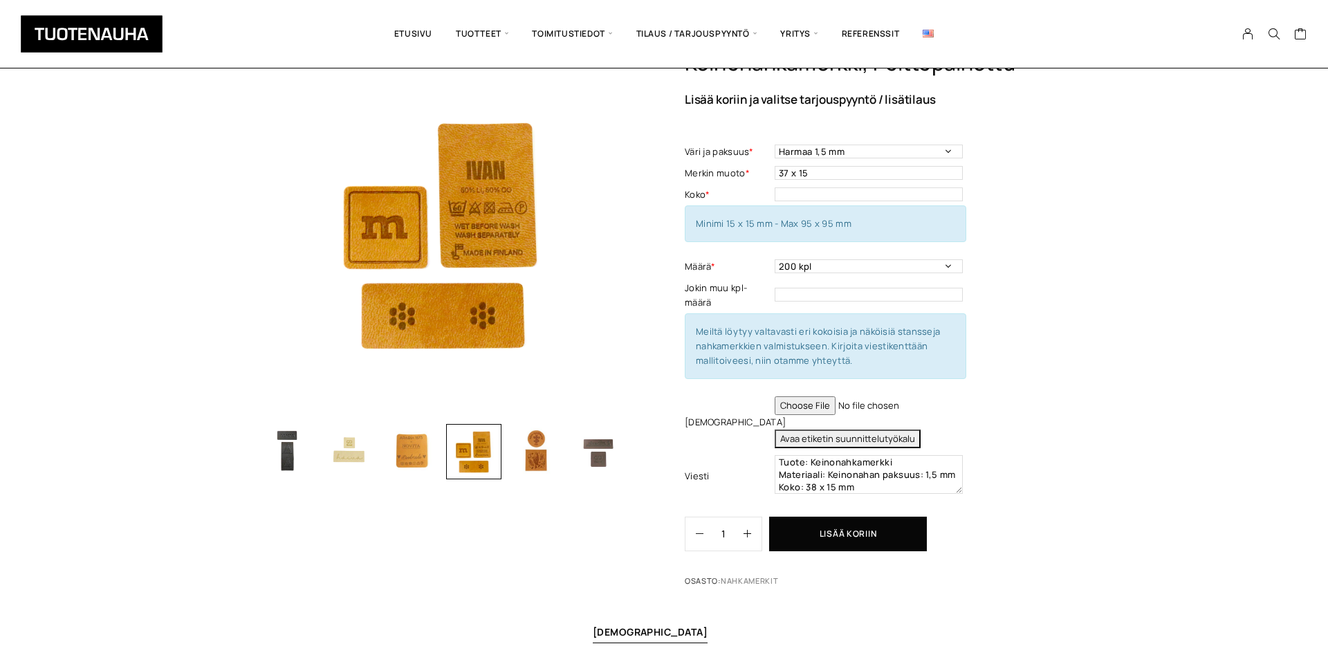
click at [416, 456] on img "button" at bounding box center [411, 451] width 55 height 55
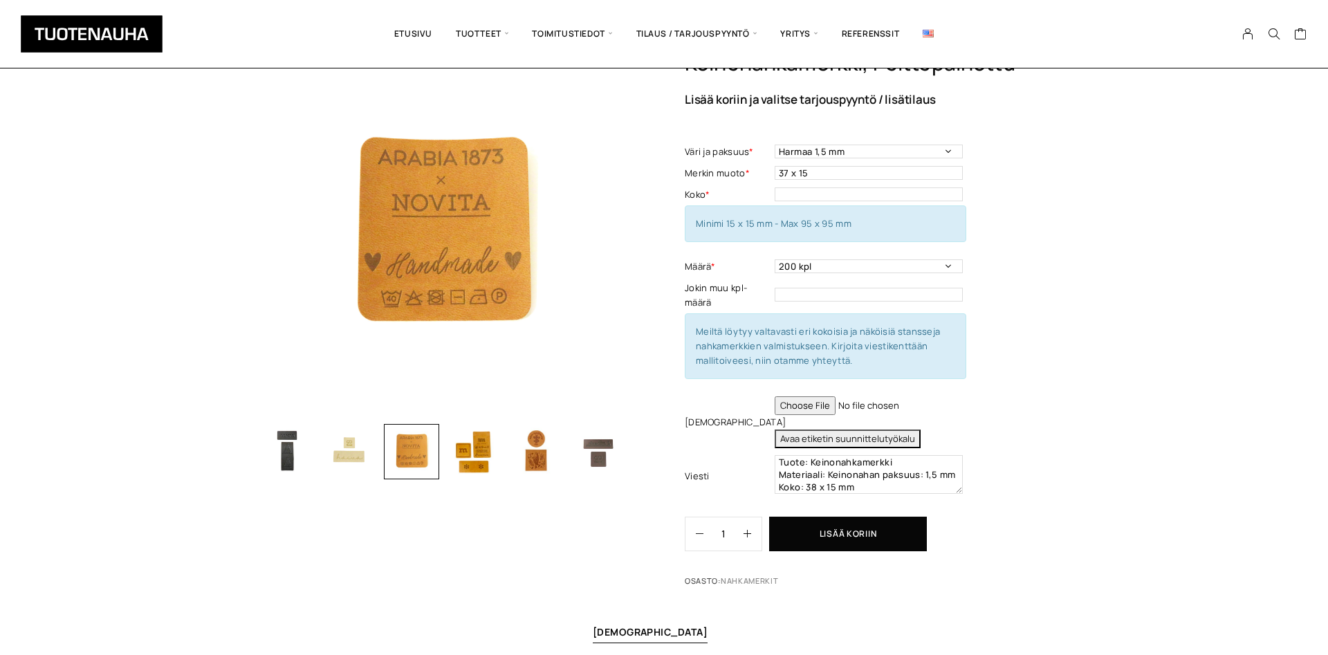
click at [365, 457] on img "button" at bounding box center [349, 451] width 55 height 55
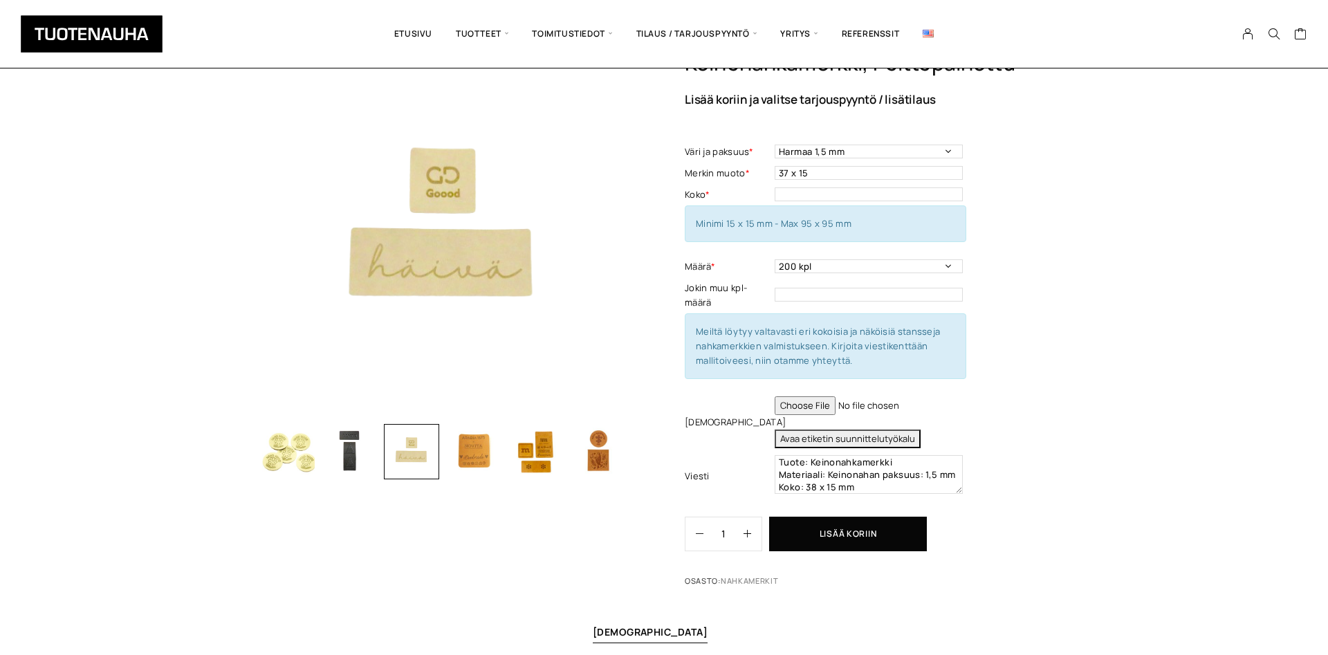
click at [352, 457] on img "button" at bounding box center [349, 451] width 55 height 55
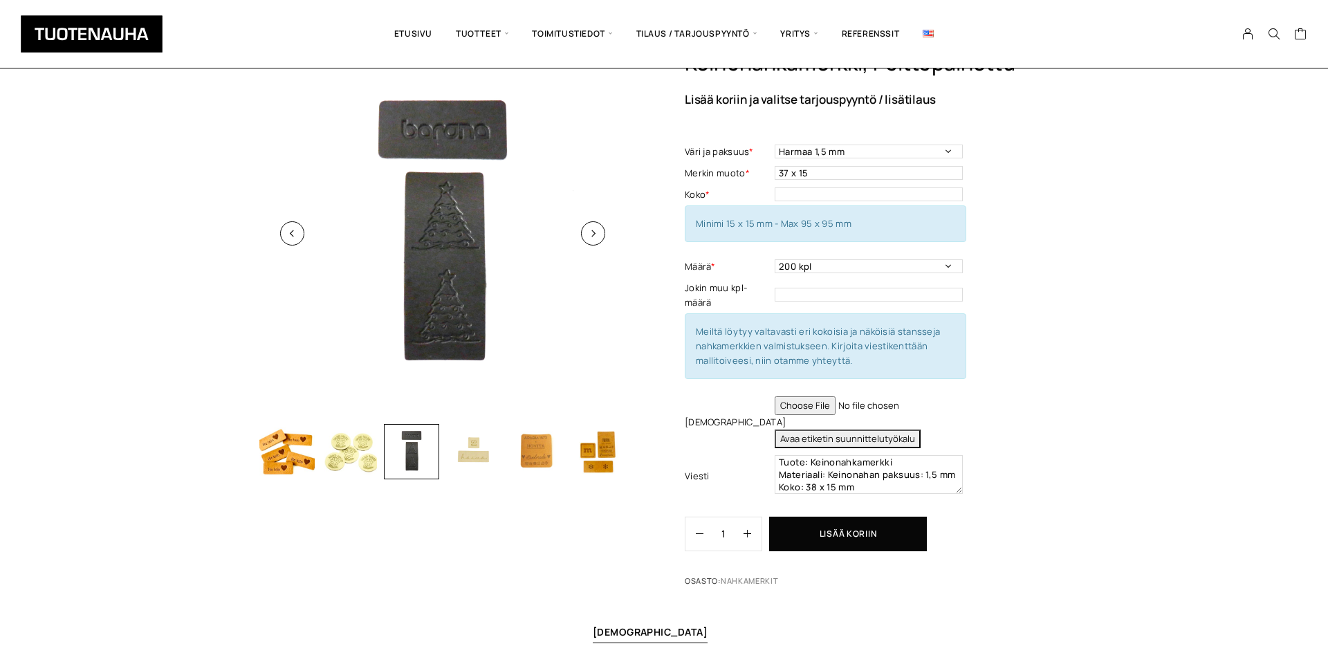
click at [457, 229] on img at bounding box center [442, 234] width 367 height 367
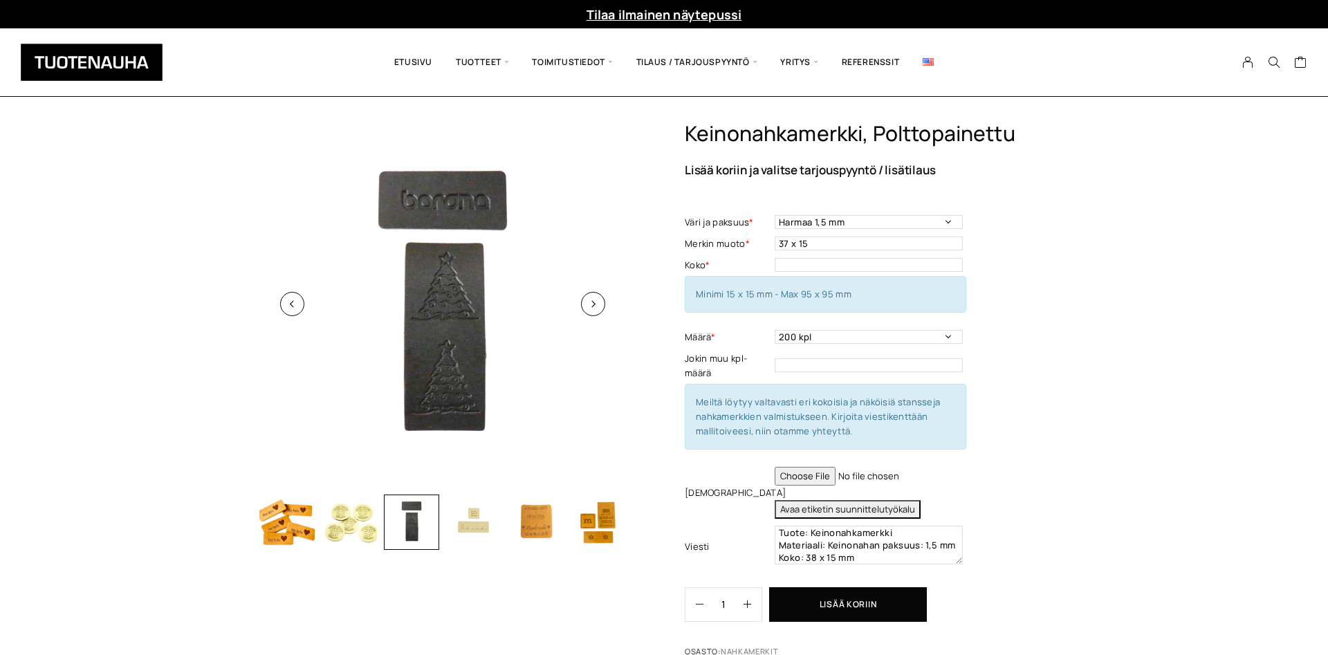
click at [481, 294] on img at bounding box center [442, 304] width 367 height 367
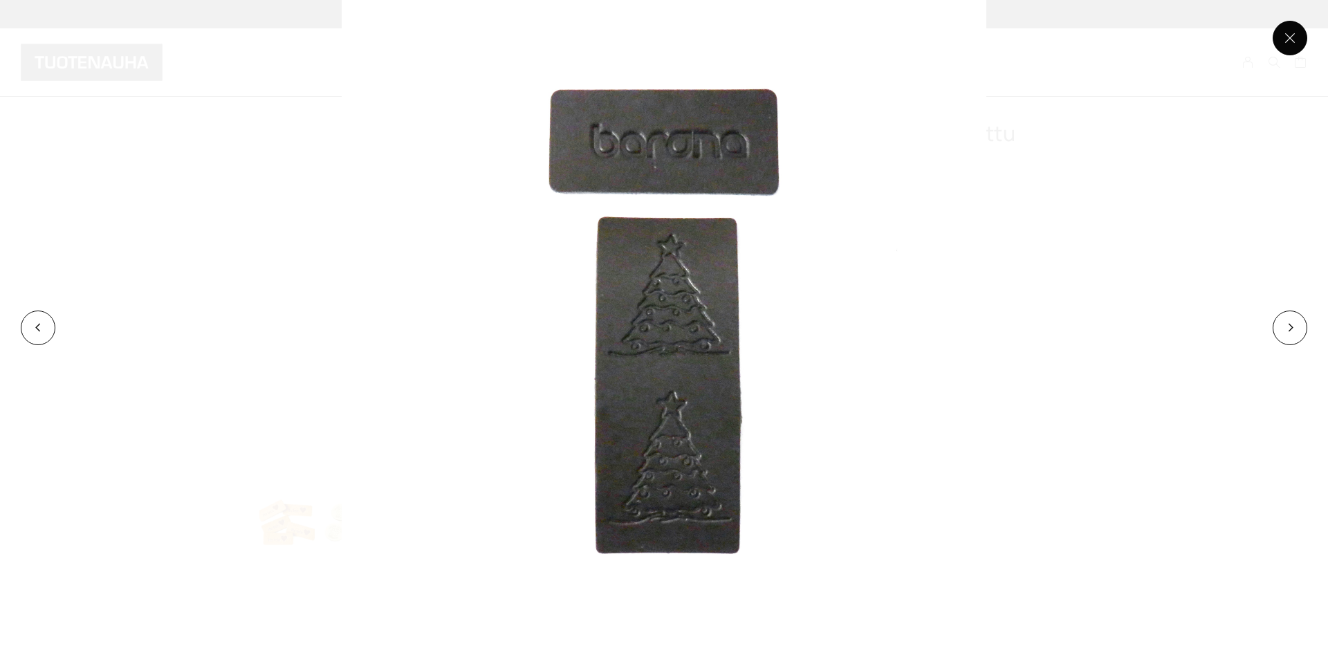
click at [1292, 37] on button at bounding box center [1290, 38] width 35 height 35
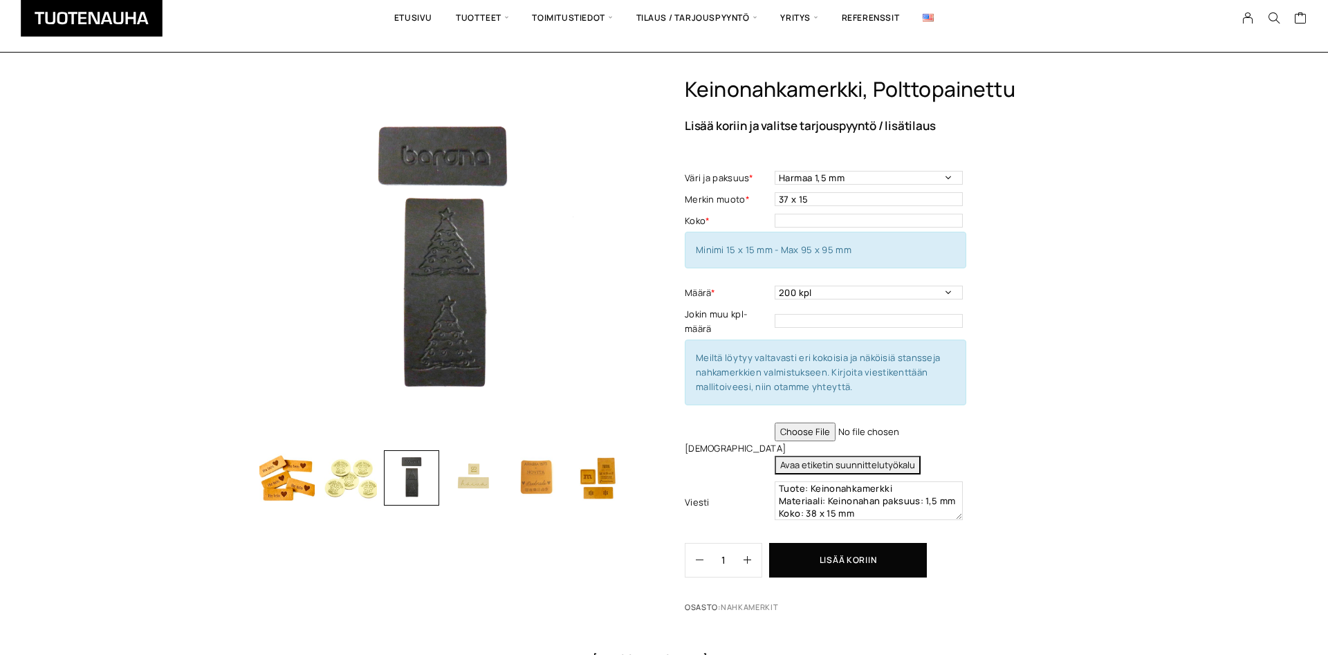
scroll to position [71, 0]
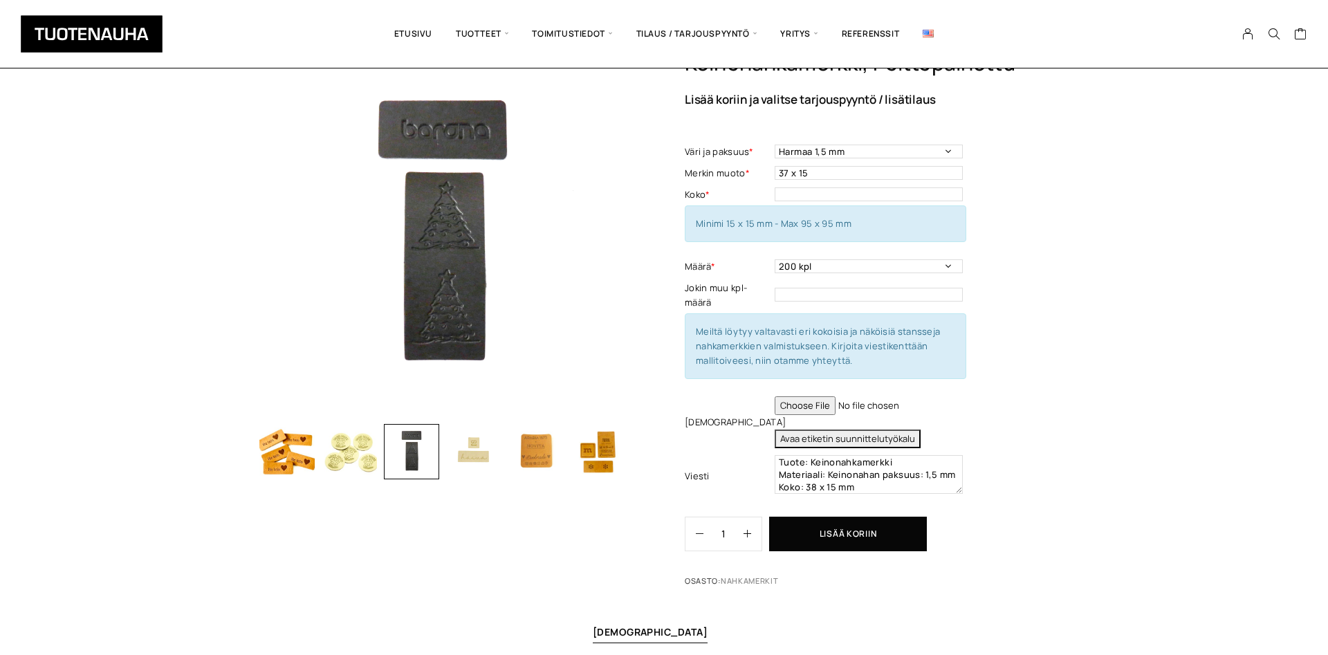
click at [304, 452] on img "button" at bounding box center [286, 451] width 55 height 55
